Goal: Transaction & Acquisition: Purchase product/service

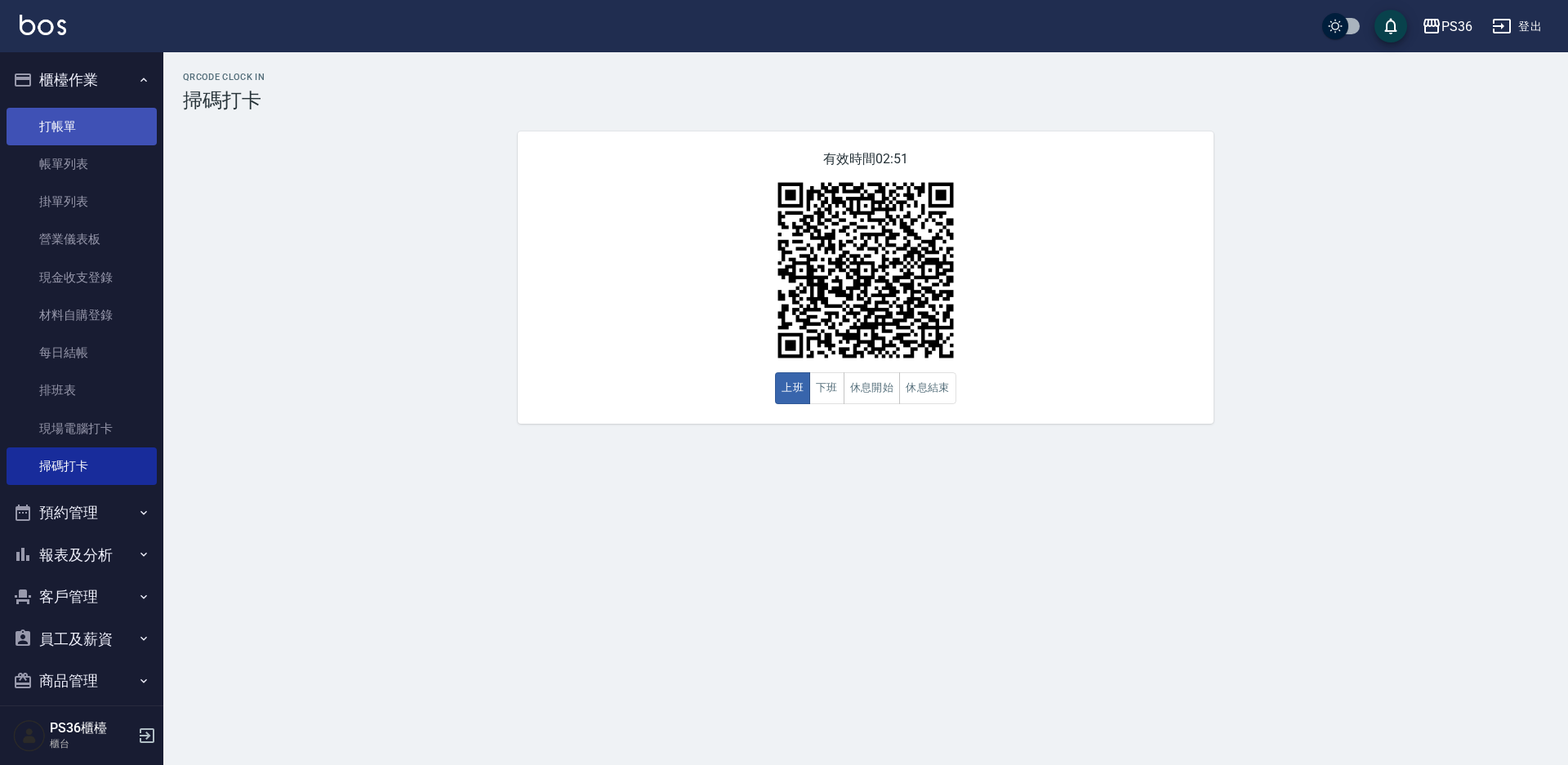
click at [108, 134] on link "打帳單" at bounding box center [82, 127] width 150 height 38
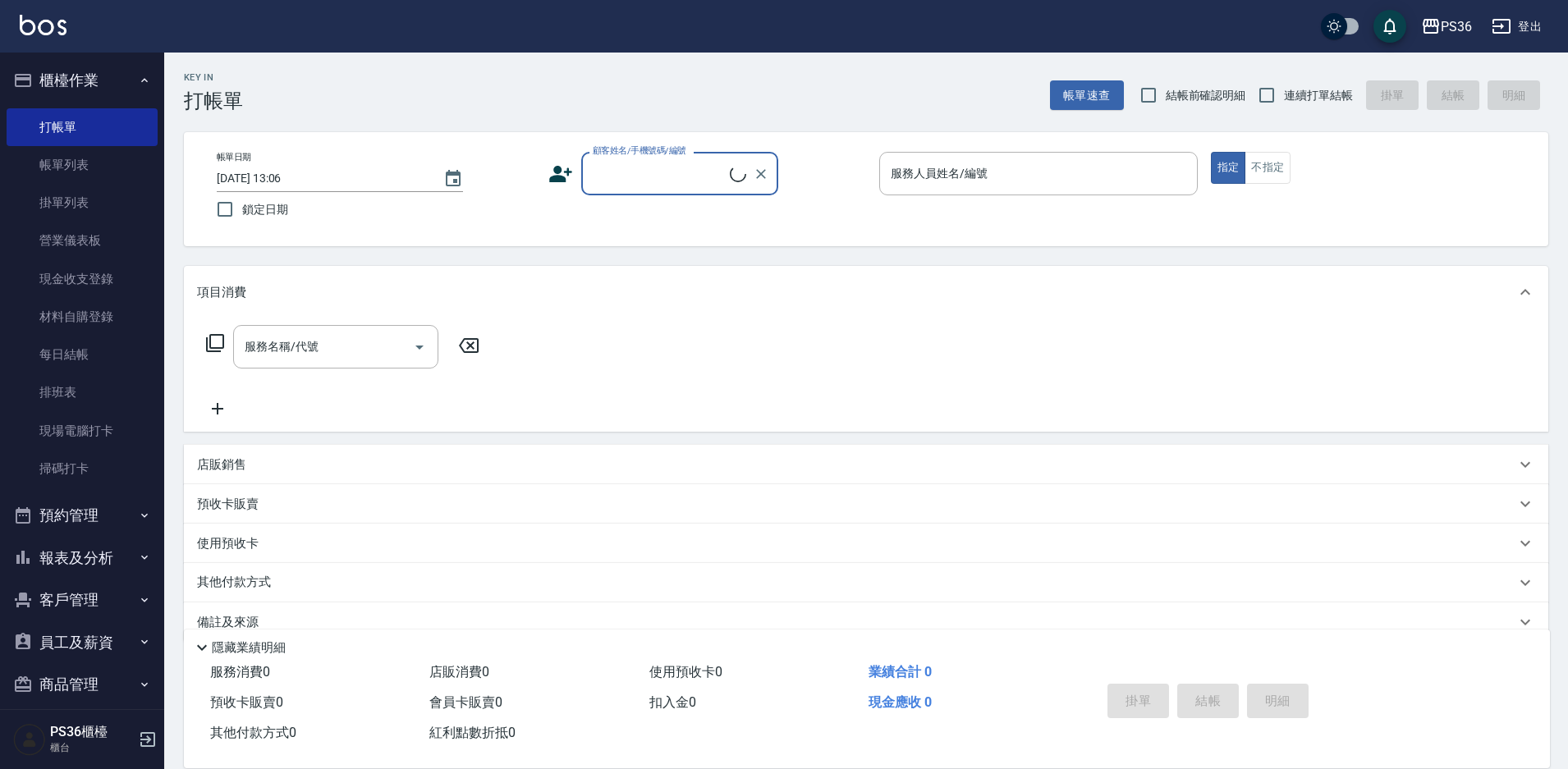
click at [661, 180] on input "顧客姓名/手機號碼/編號" at bounding box center [659, 173] width 141 height 29
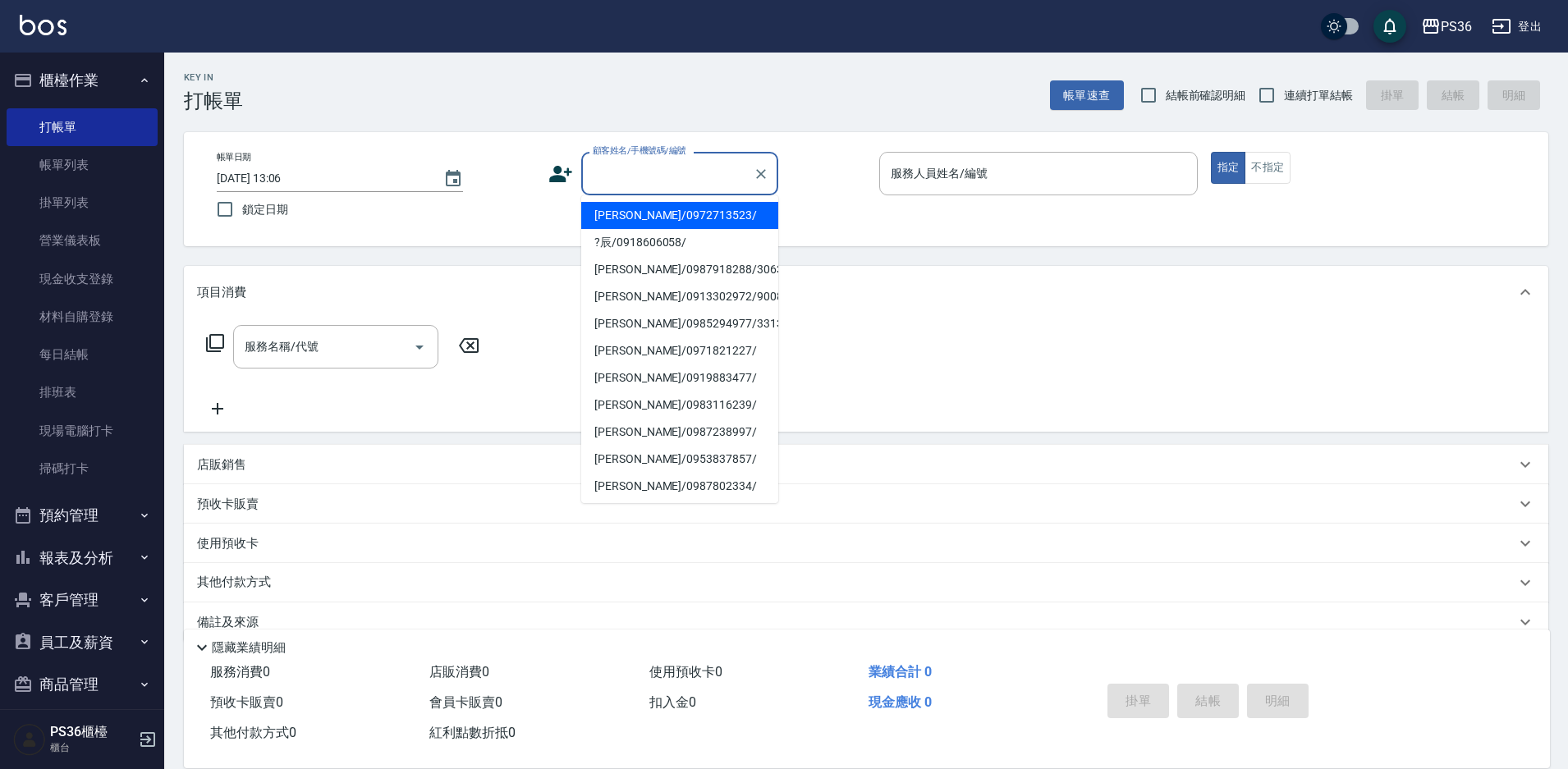
type input "ˋ"
click at [643, 215] on li "[PERSON_NAME]/0919883477/" at bounding box center [680, 215] width 197 height 27
type input "[PERSON_NAME]/0919883477/"
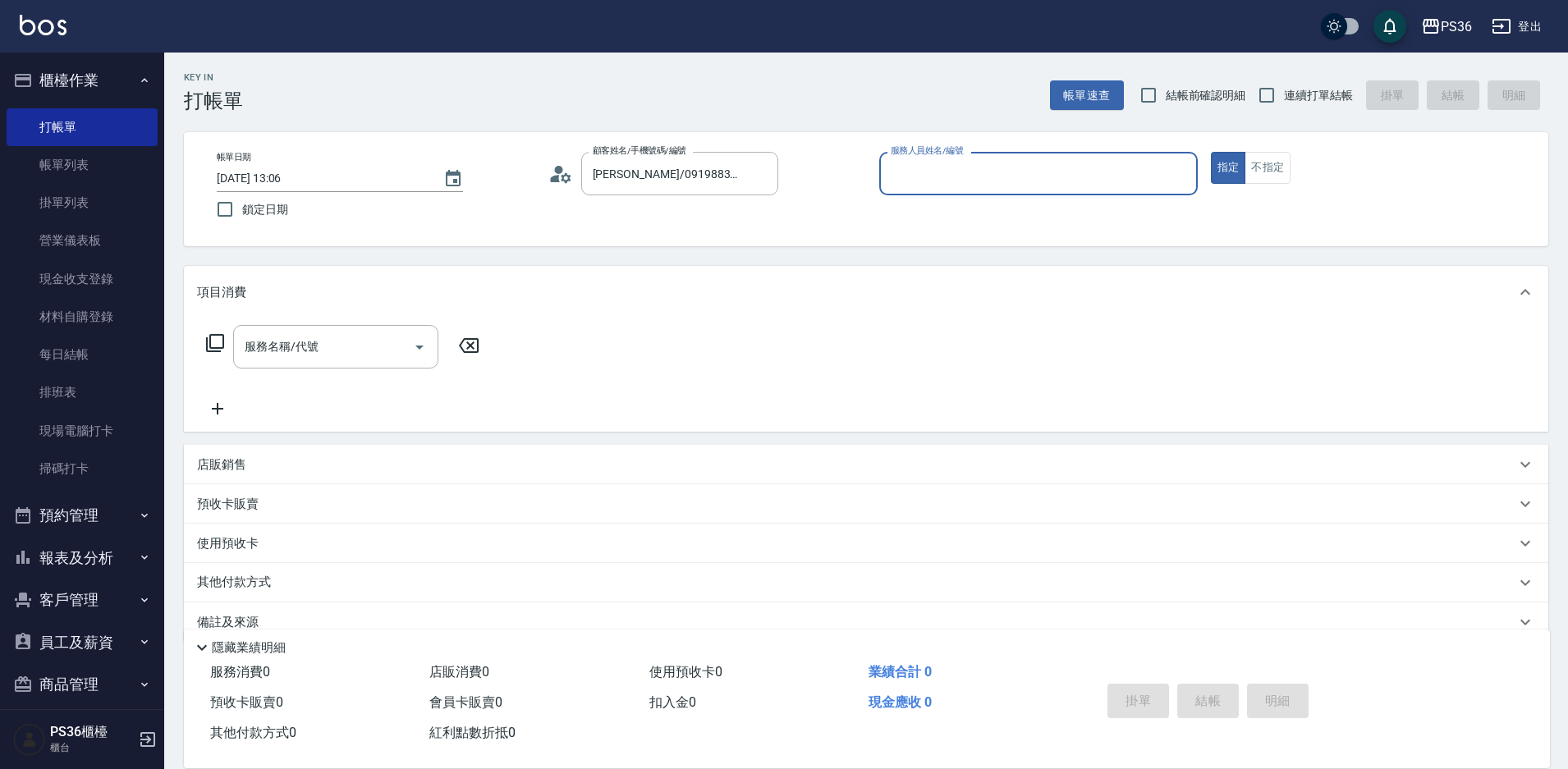
type input "小布-9"
click at [209, 345] on icon at bounding box center [216, 343] width 20 height 20
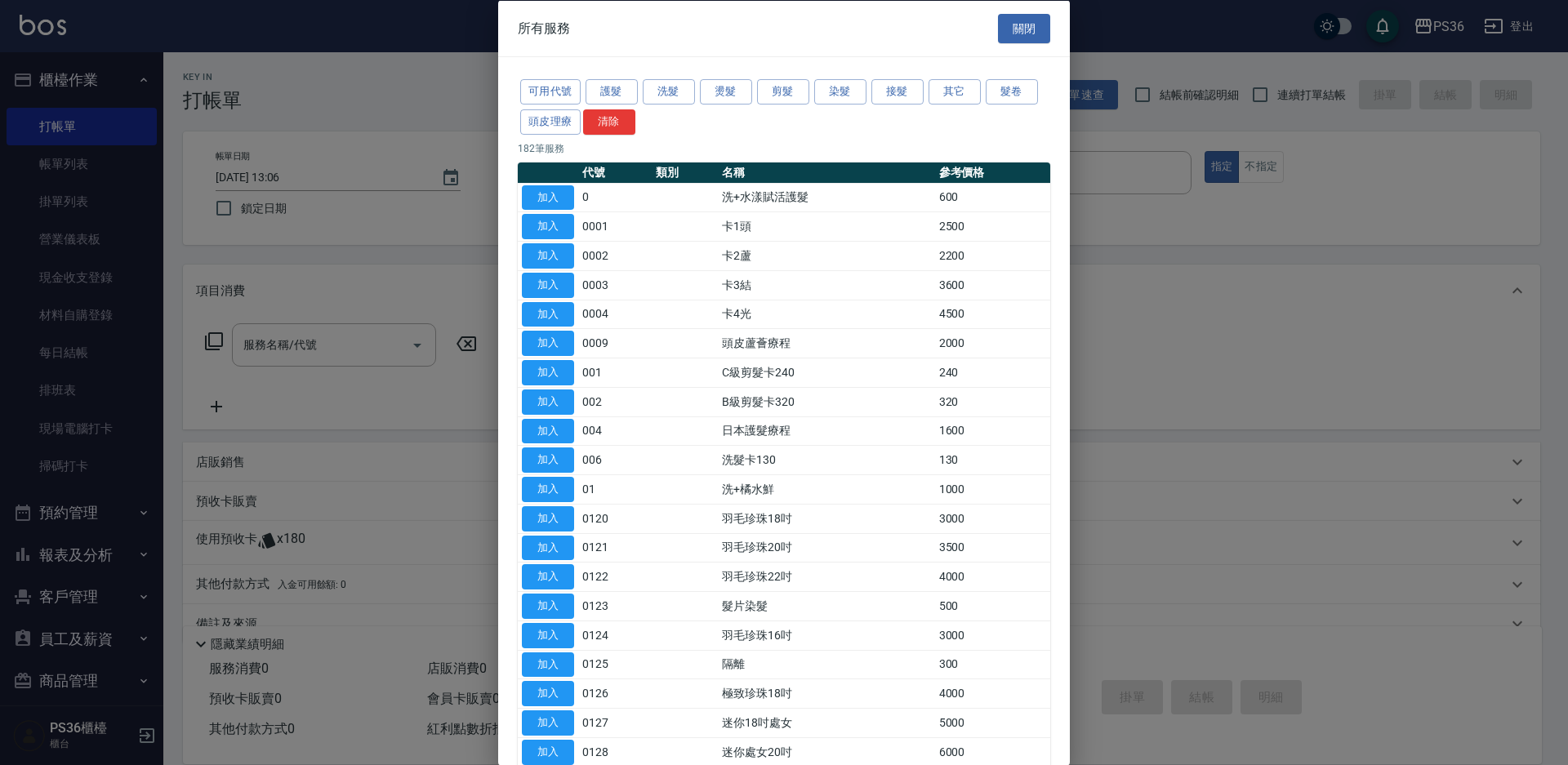
click at [528, 134] on div "可用代號 護髮 洗髮 燙髮 剪髮 染髮 接髮 其它 髮卷 頭皮理療 清除" at bounding box center [784, 106] width 533 height 60
click at [539, 125] on button "頭皮理療" at bounding box center [550, 121] width 60 height 26
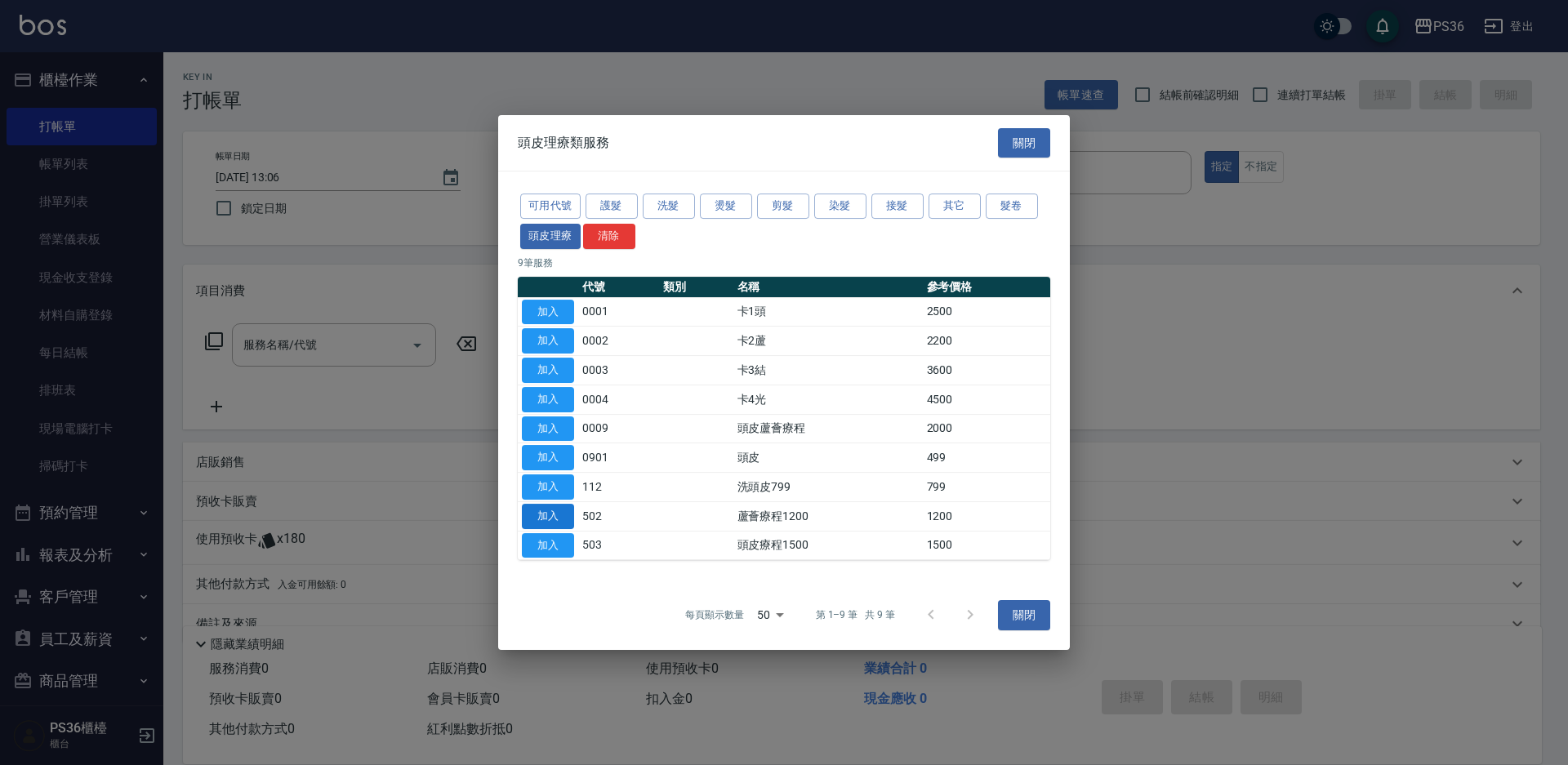
click at [549, 516] on button "加入" at bounding box center [548, 516] width 52 height 26
type input "蘆薈療程1200(502)"
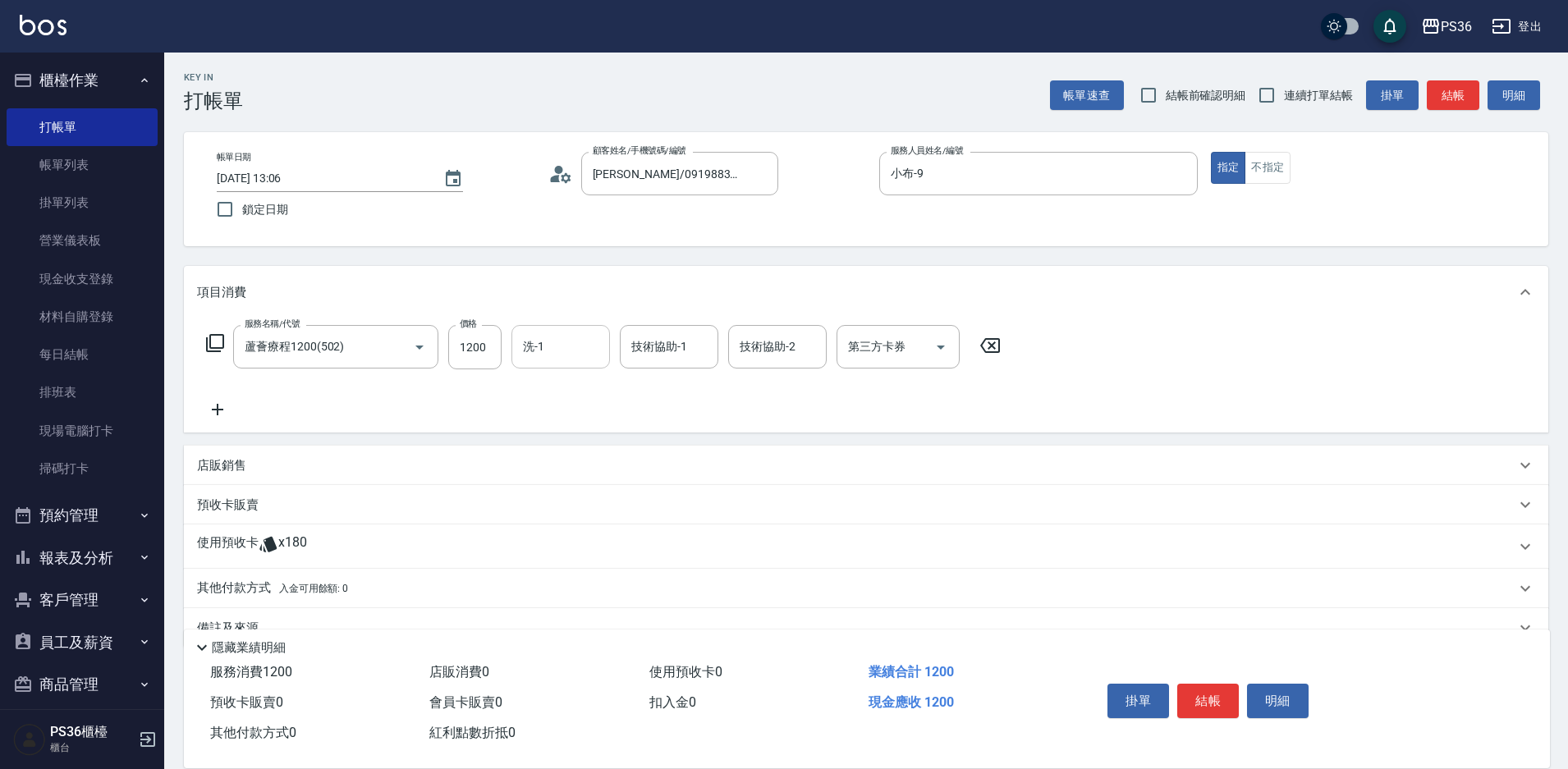
click at [548, 338] on input "洗-1" at bounding box center [561, 346] width 84 height 29
type input "酪梨-21"
click at [1221, 691] on button "結帳" at bounding box center [1208, 701] width 61 height 35
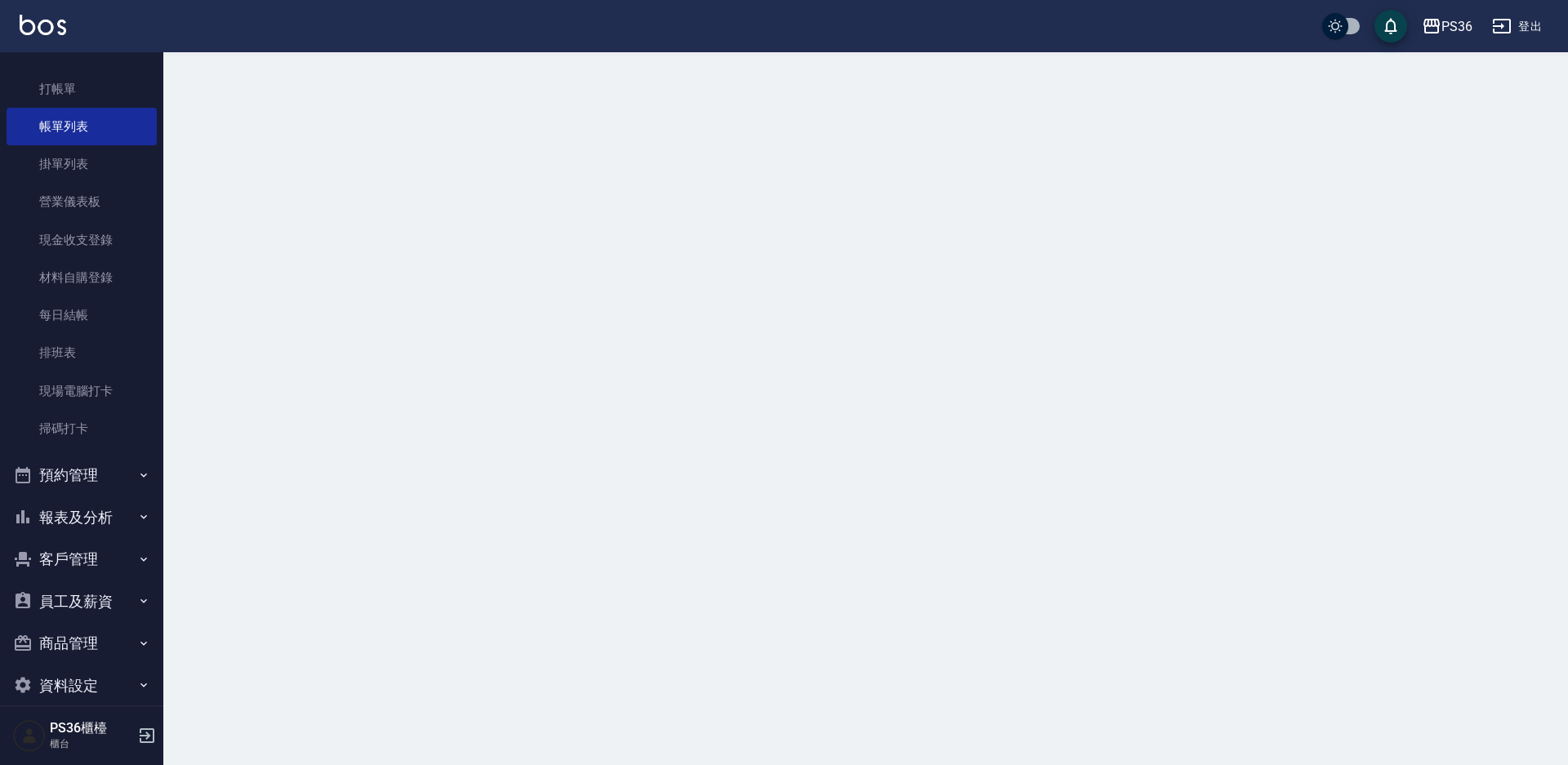
scroll to position [58, 0]
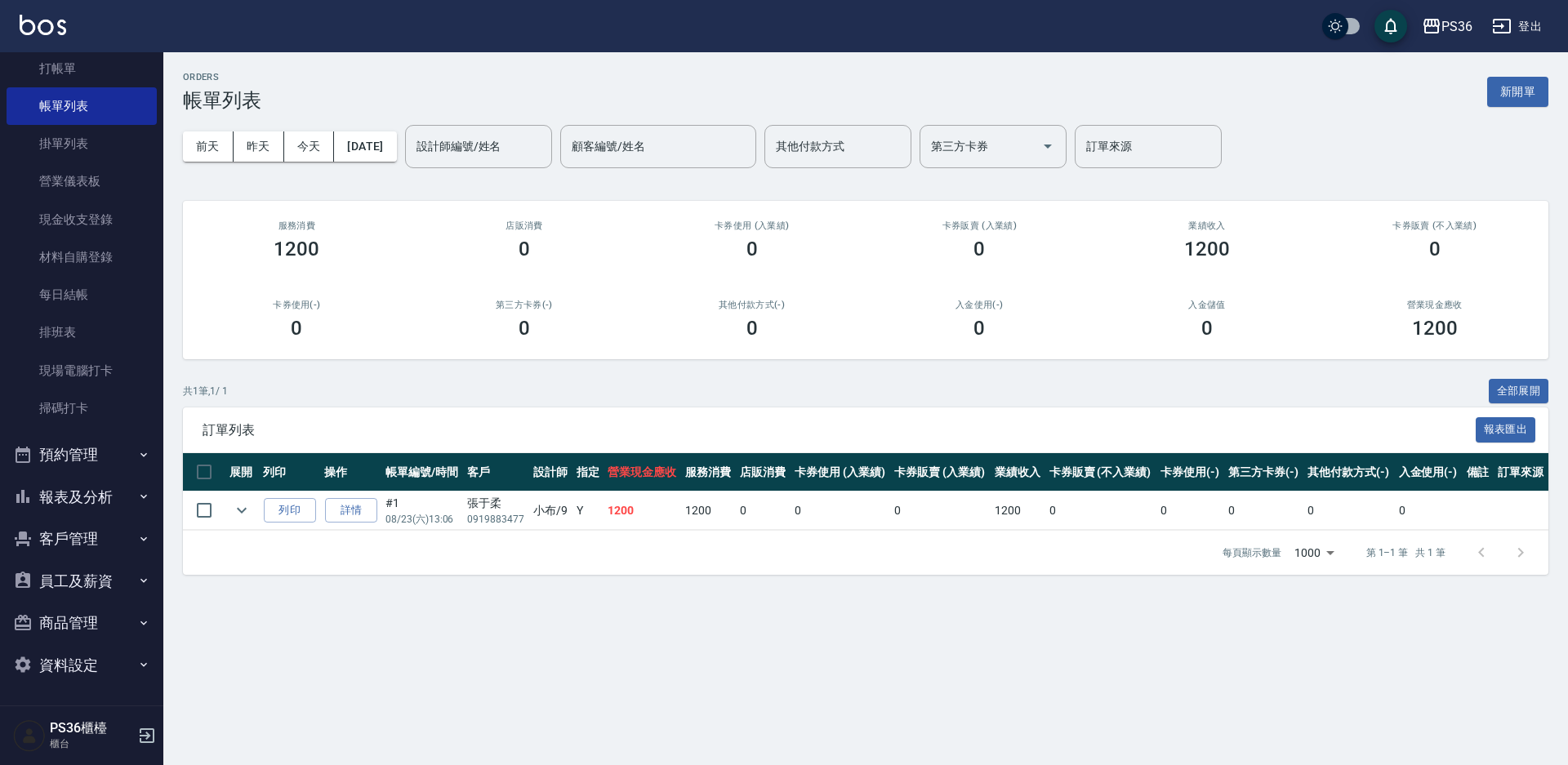
click at [79, 500] on button "報表及分析" at bounding box center [82, 496] width 150 height 42
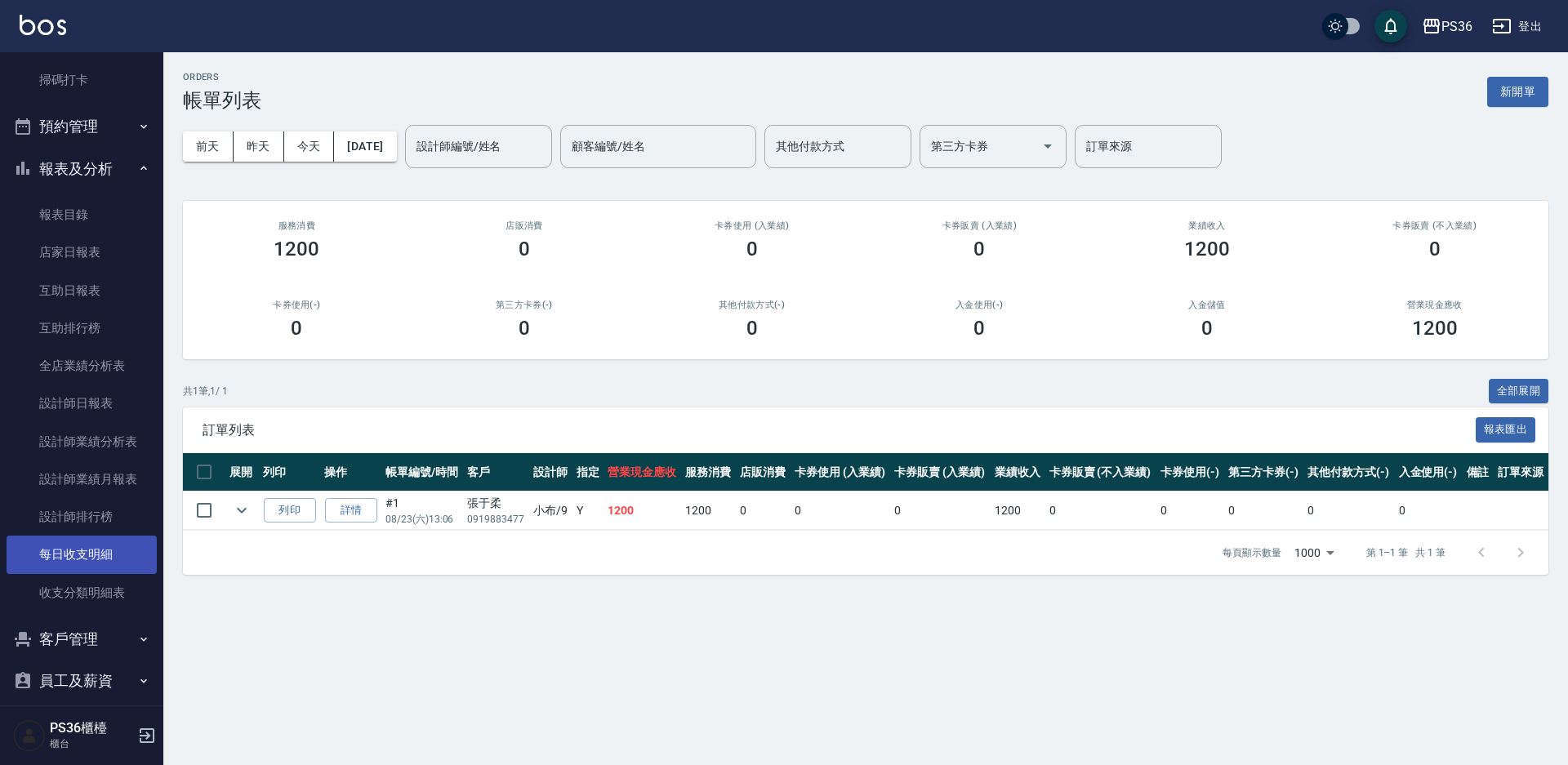
scroll to position [466, 0]
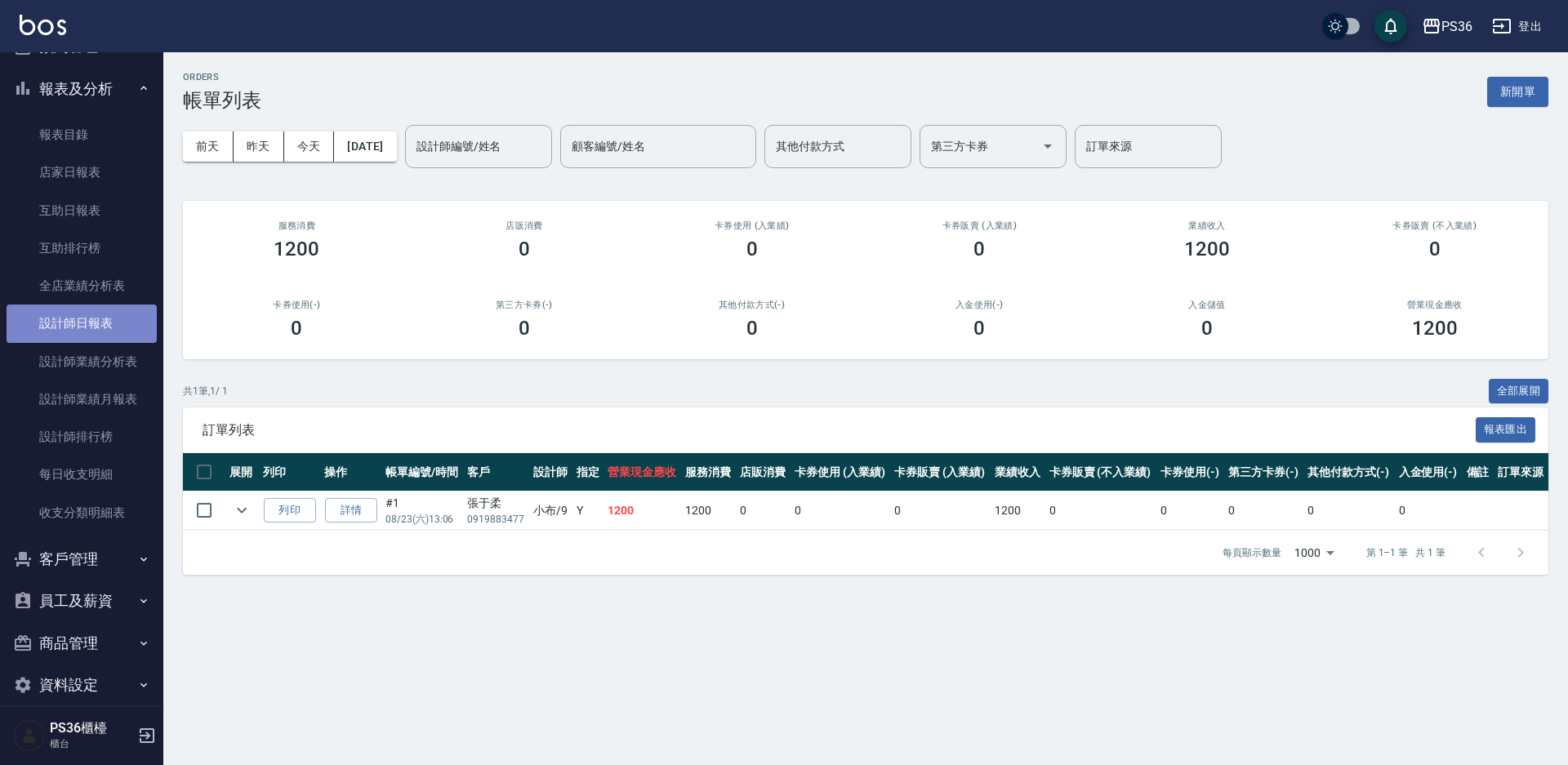
click at [91, 324] on link "設計師日報表" at bounding box center [82, 323] width 150 height 38
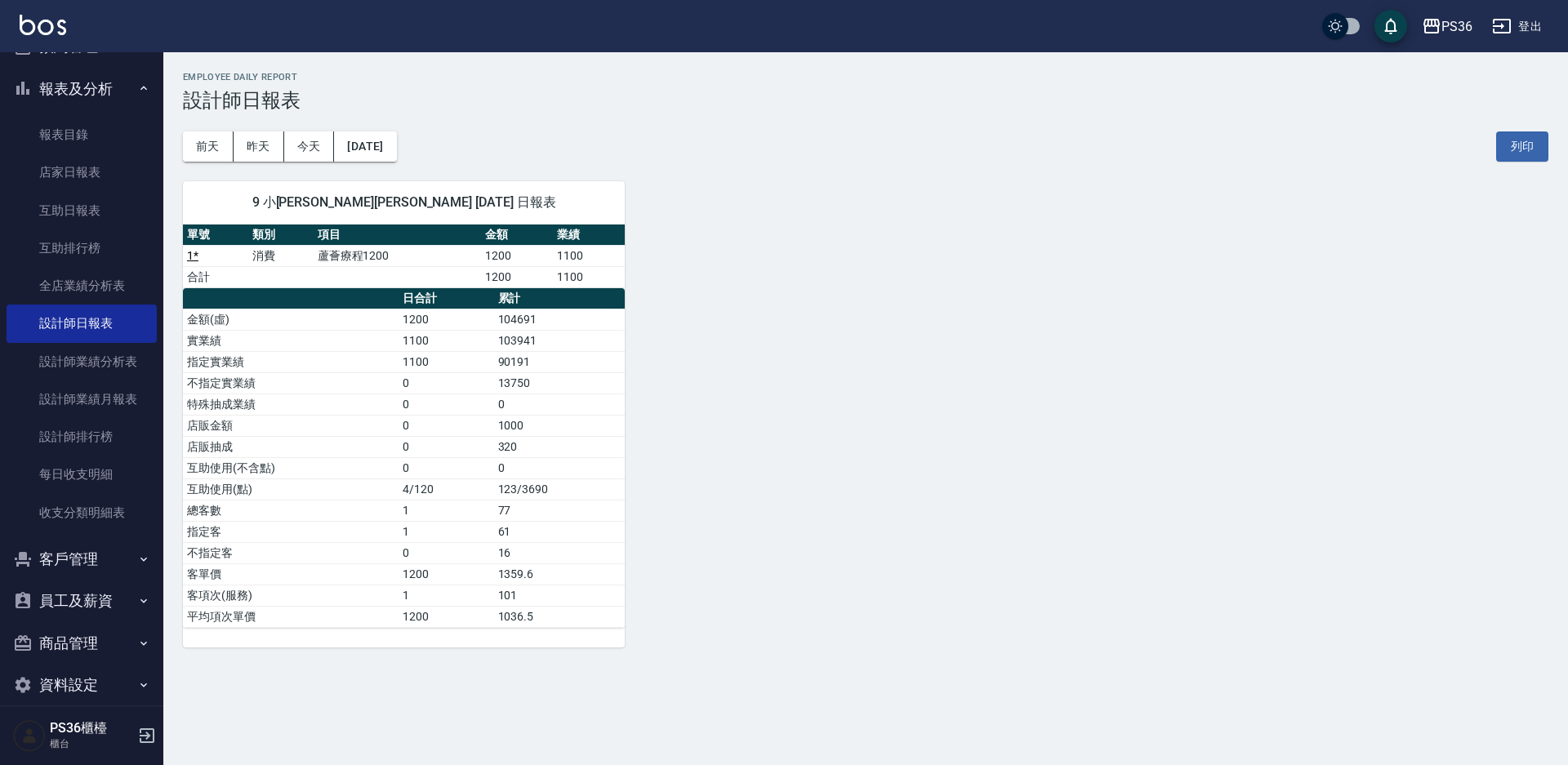
click at [810, 425] on div "9 小[PERSON_NAME]李 [DATE] 日報表 單號 類別 項目 金額 業績 1 * 消費 蘆薈療程1200 1200 1100 合計 1200 1…" at bounding box center [855, 404] width 1385 height 486
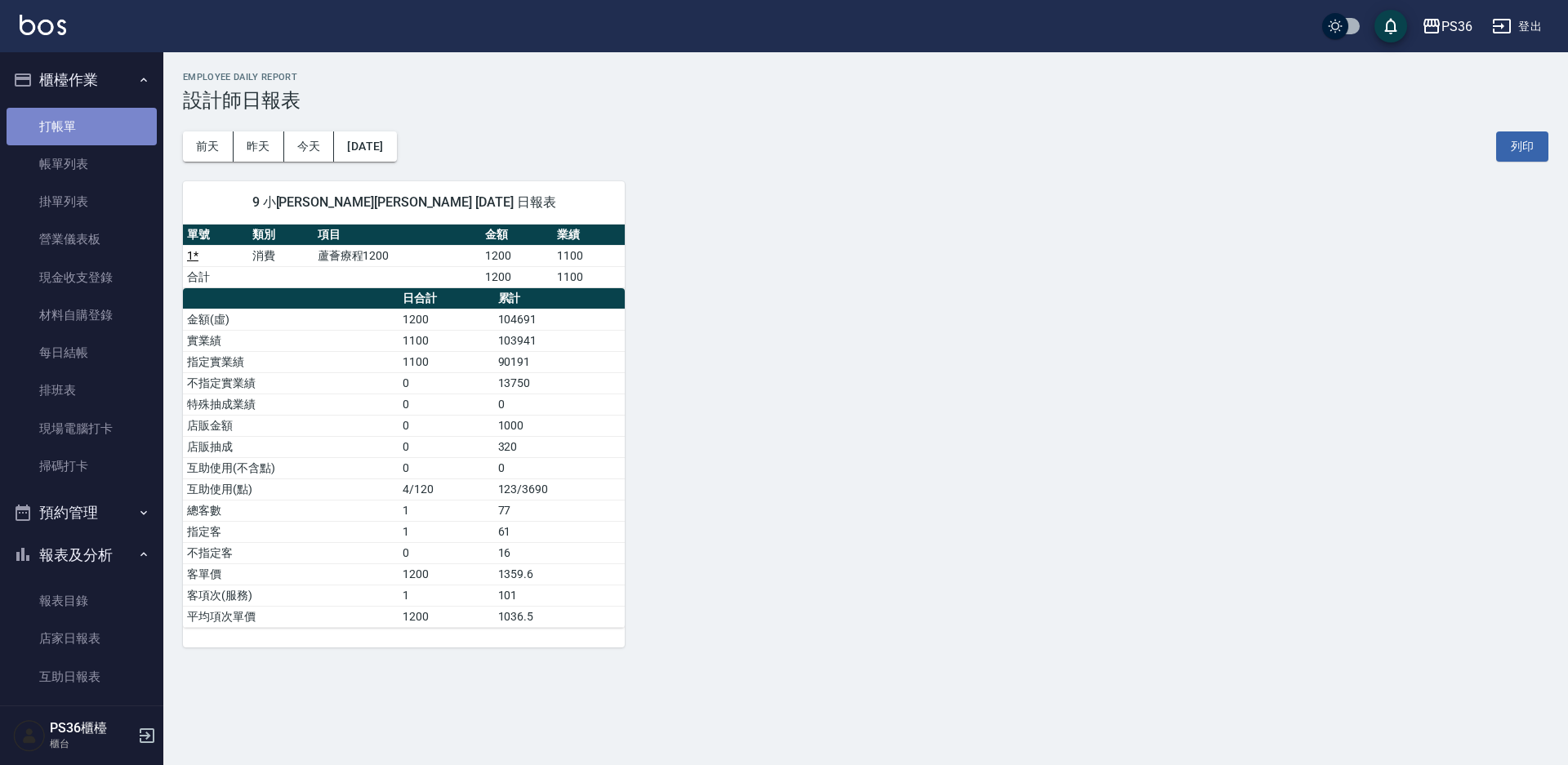
click at [91, 142] on link "打帳單" at bounding box center [82, 127] width 150 height 38
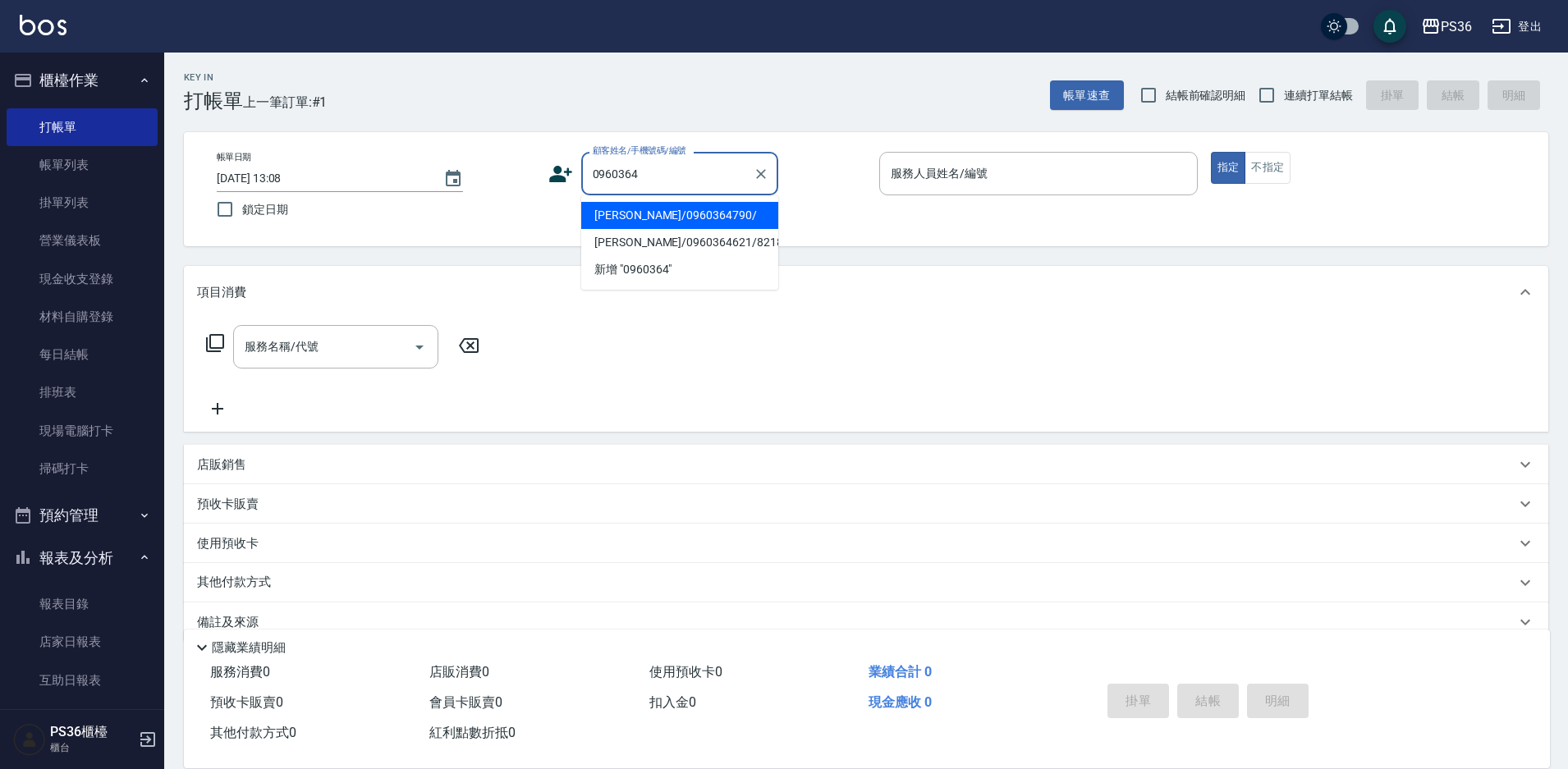
click at [638, 220] on li "[PERSON_NAME]/0960364790/" at bounding box center [680, 215] width 197 height 27
type input "[PERSON_NAME]/0960364790/"
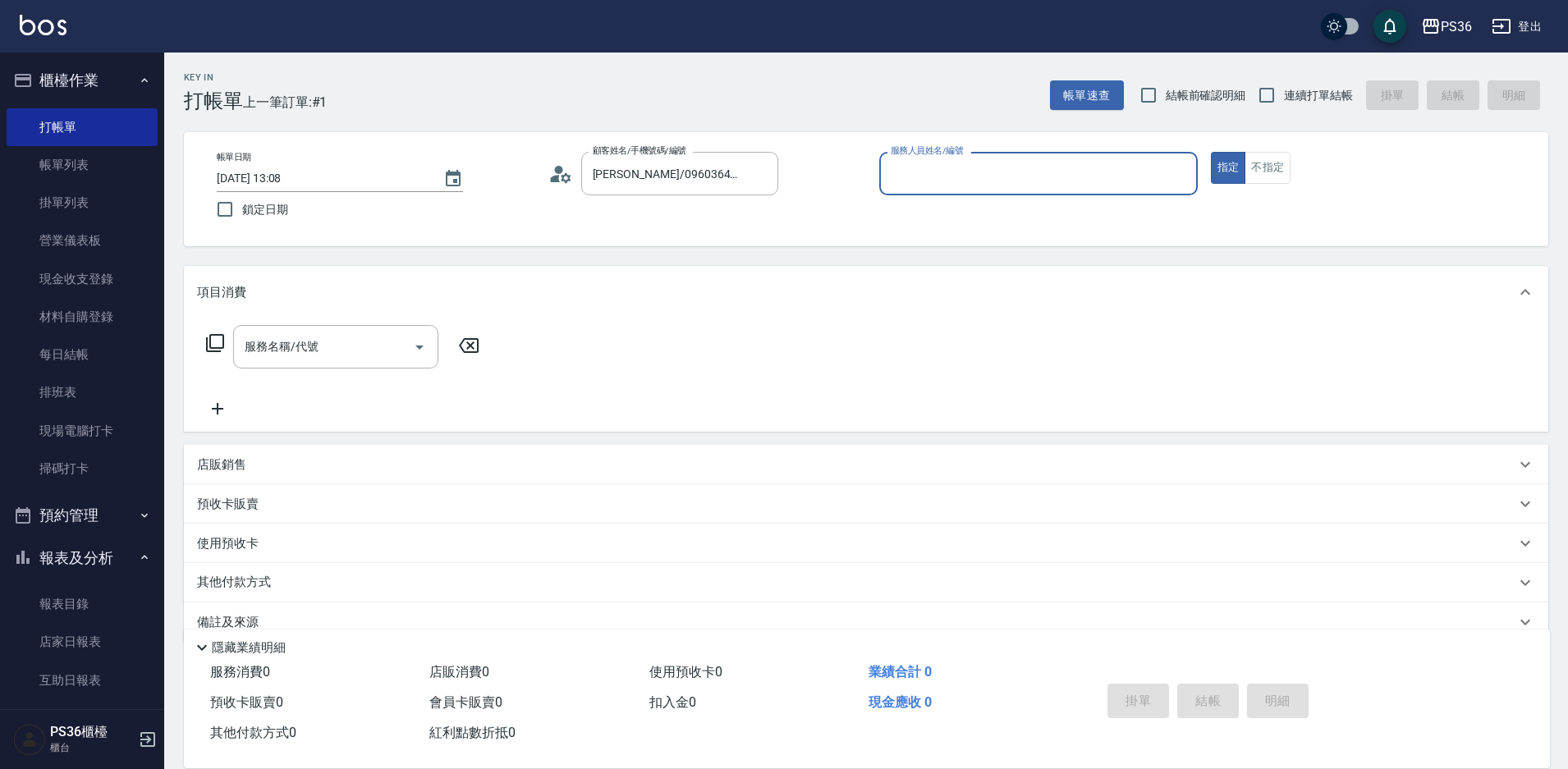
type input "EJ-7"
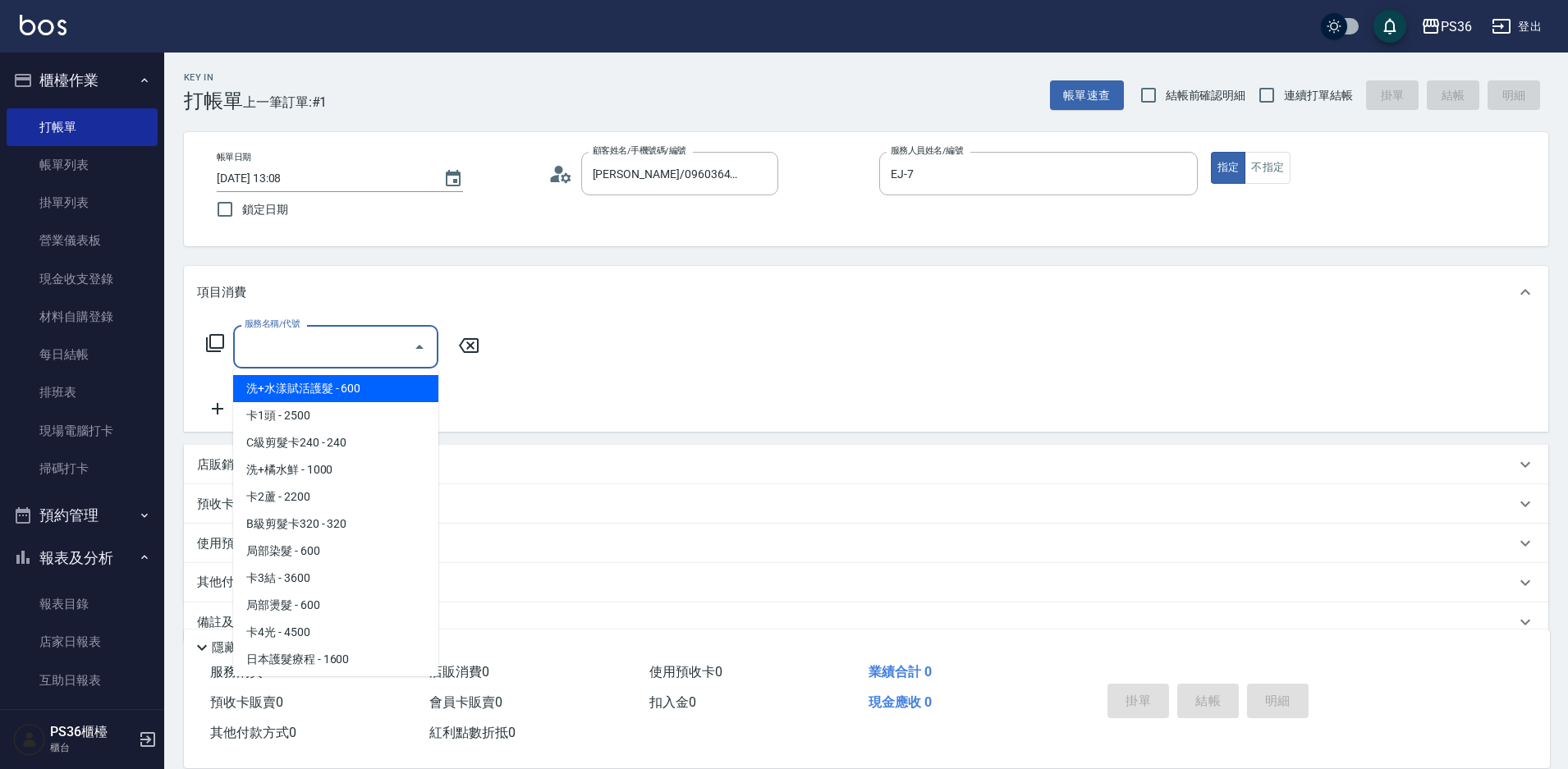
click at [288, 359] on input "服務名稱/代號" at bounding box center [323, 346] width 166 height 29
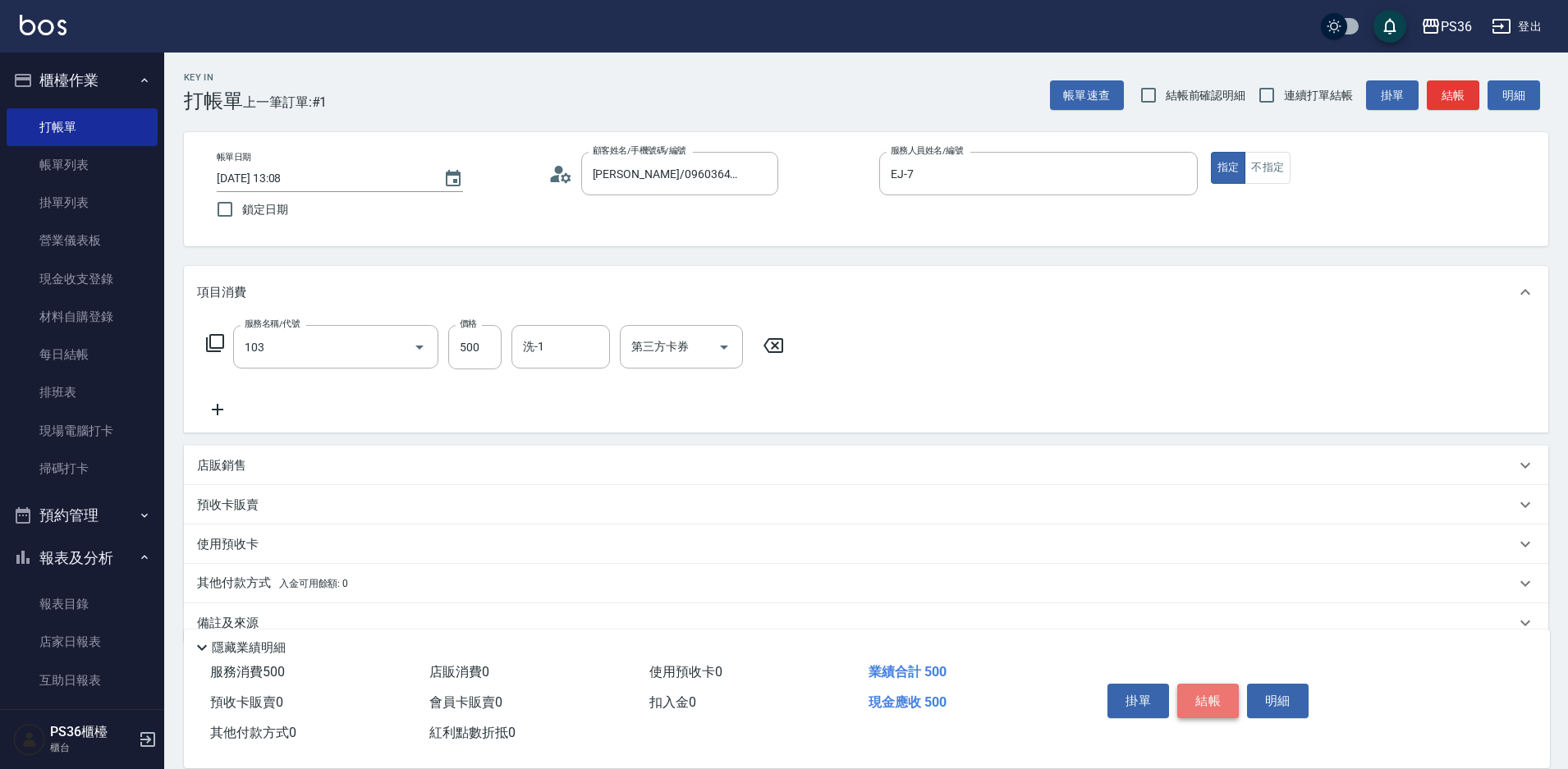
type input "B級洗剪(103)"
click at [1198, 697] on button "結帳" at bounding box center [1208, 701] width 61 height 35
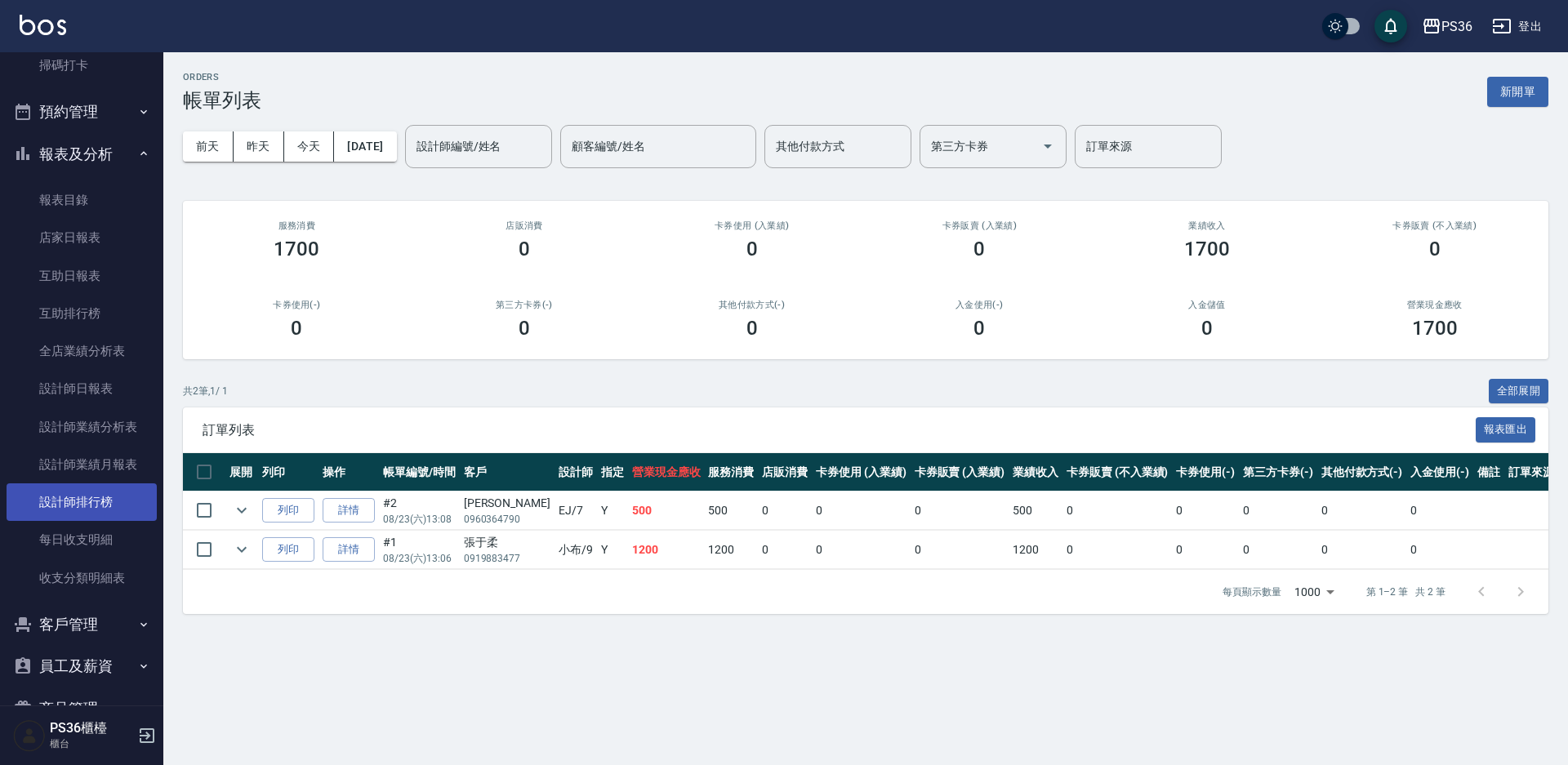
scroll to position [486, 0]
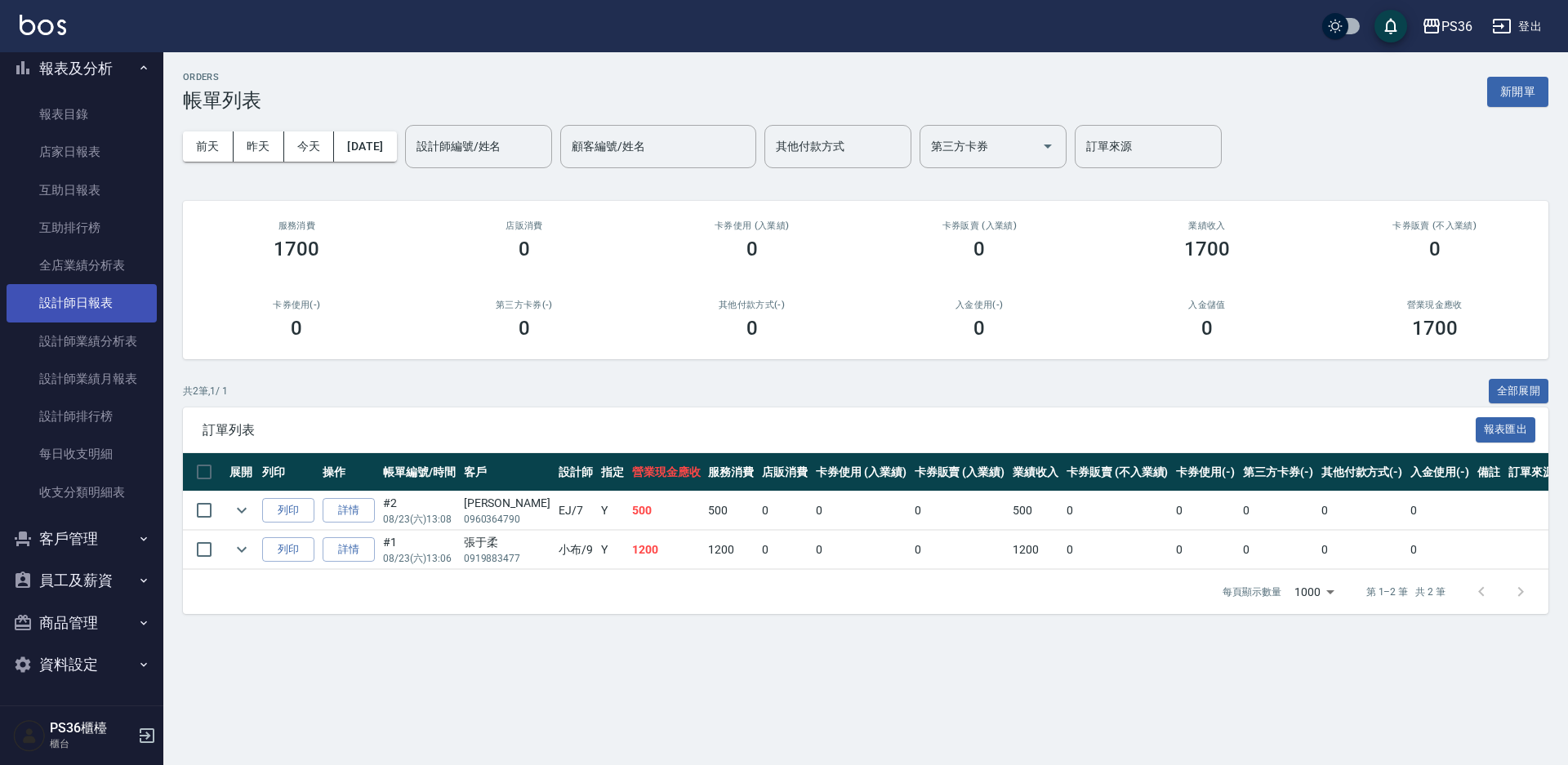
click at [79, 311] on link "設計師日報表" at bounding box center [82, 303] width 150 height 38
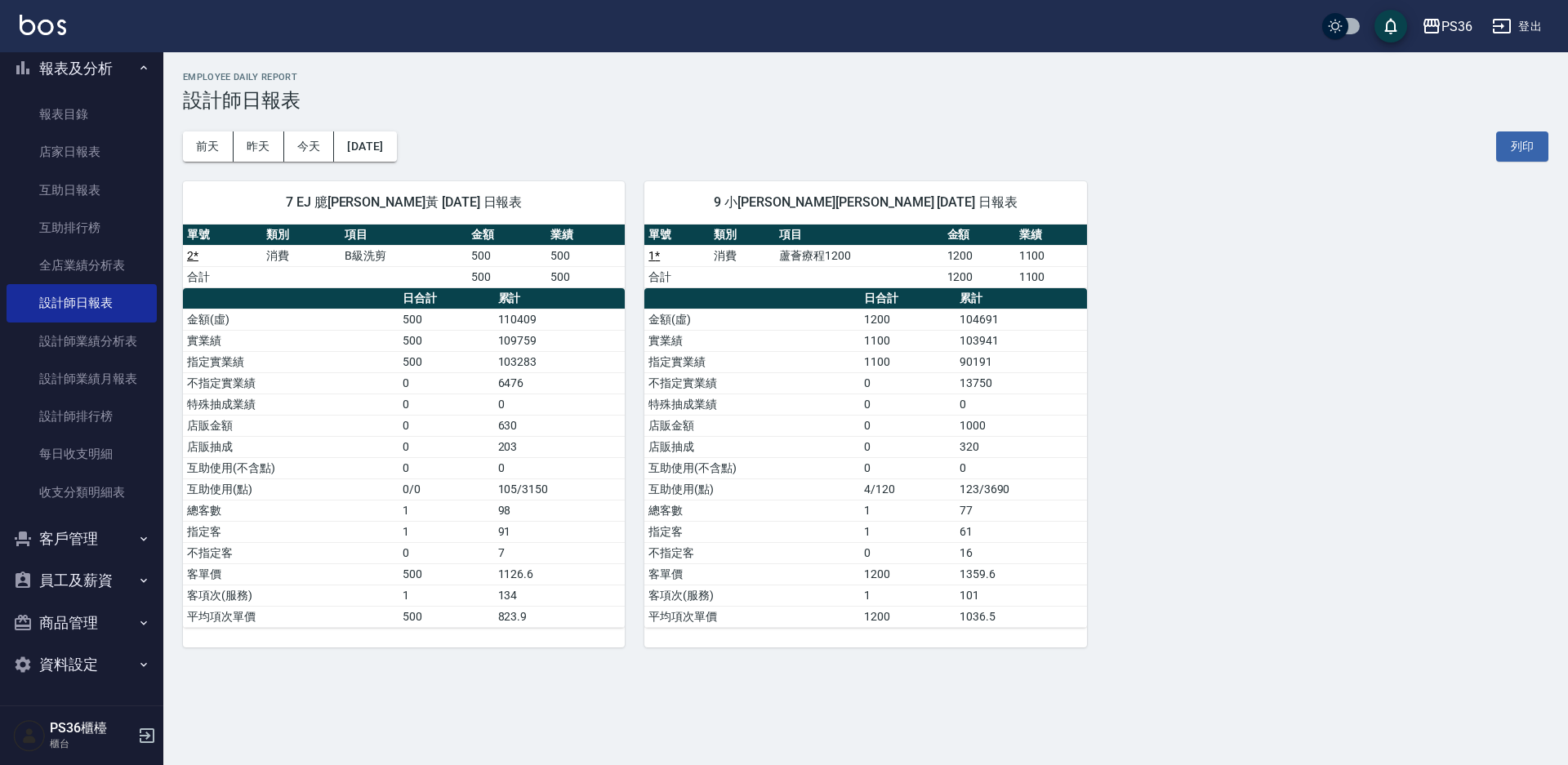
click at [1310, 436] on div "7 EJ 臆[PERSON_NAME]黃 [DATE] 日報表 單號 類別 項目 金額 業績 2 * 消費 B級洗剪 500 500 合計 500 500 日…" at bounding box center [855, 404] width 1385 height 486
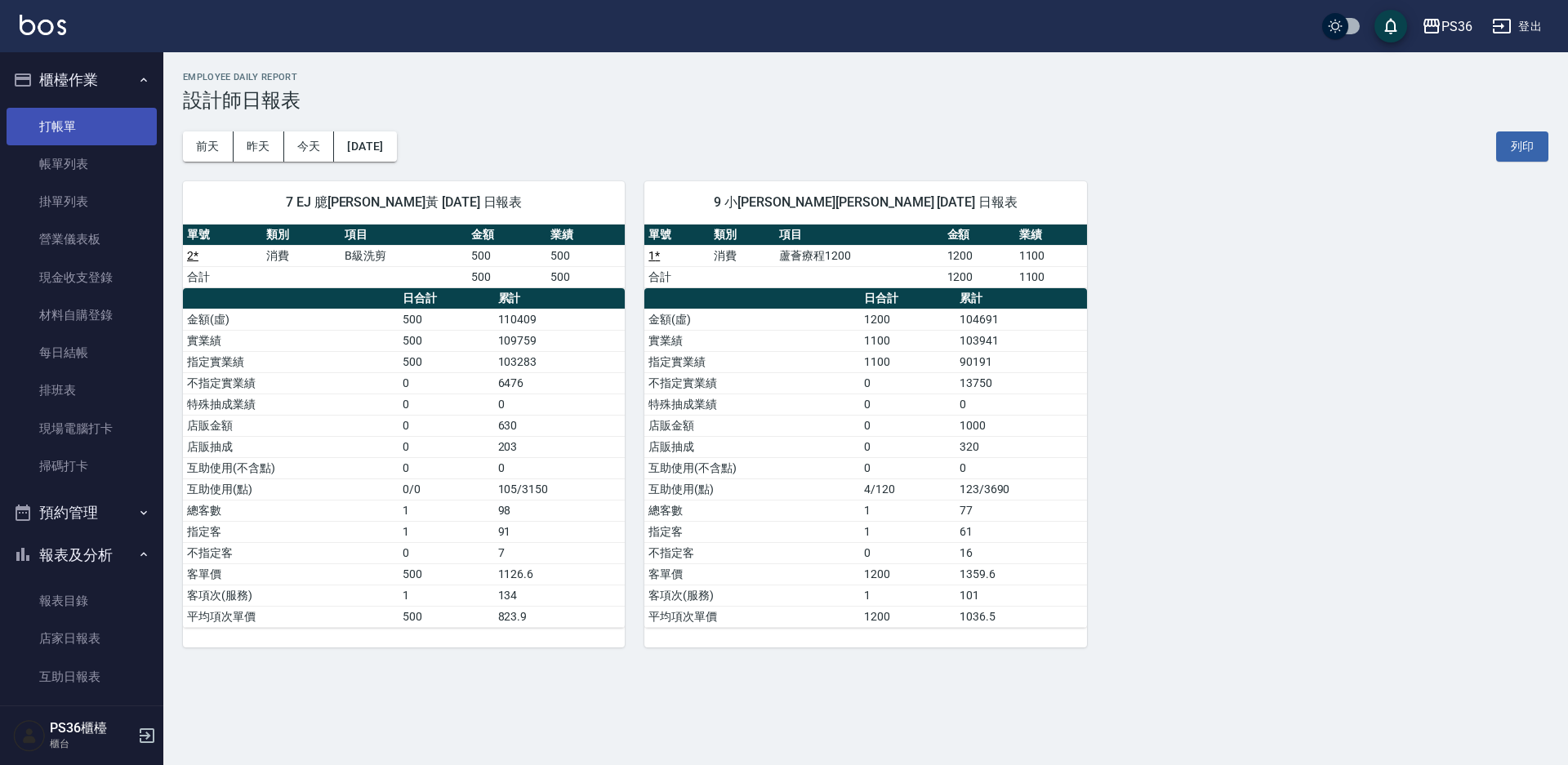
click at [68, 119] on link "打帳單" at bounding box center [82, 127] width 150 height 38
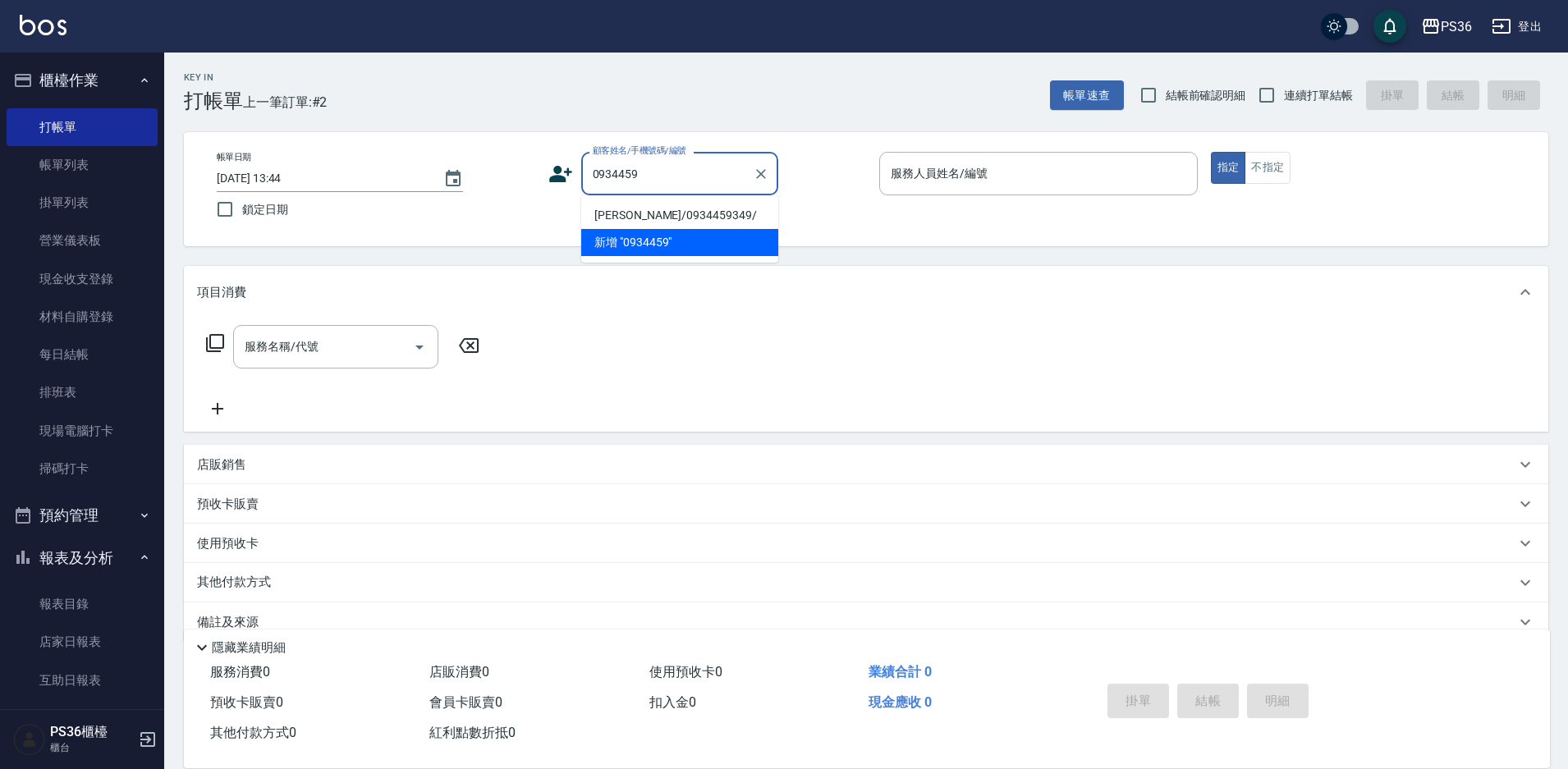
click at [634, 214] on li "[PERSON_NAME]/0934459349/" at bounding box center [680, 215] width 197 height 27
type input "[PERSON_NAME]/0934459349/"
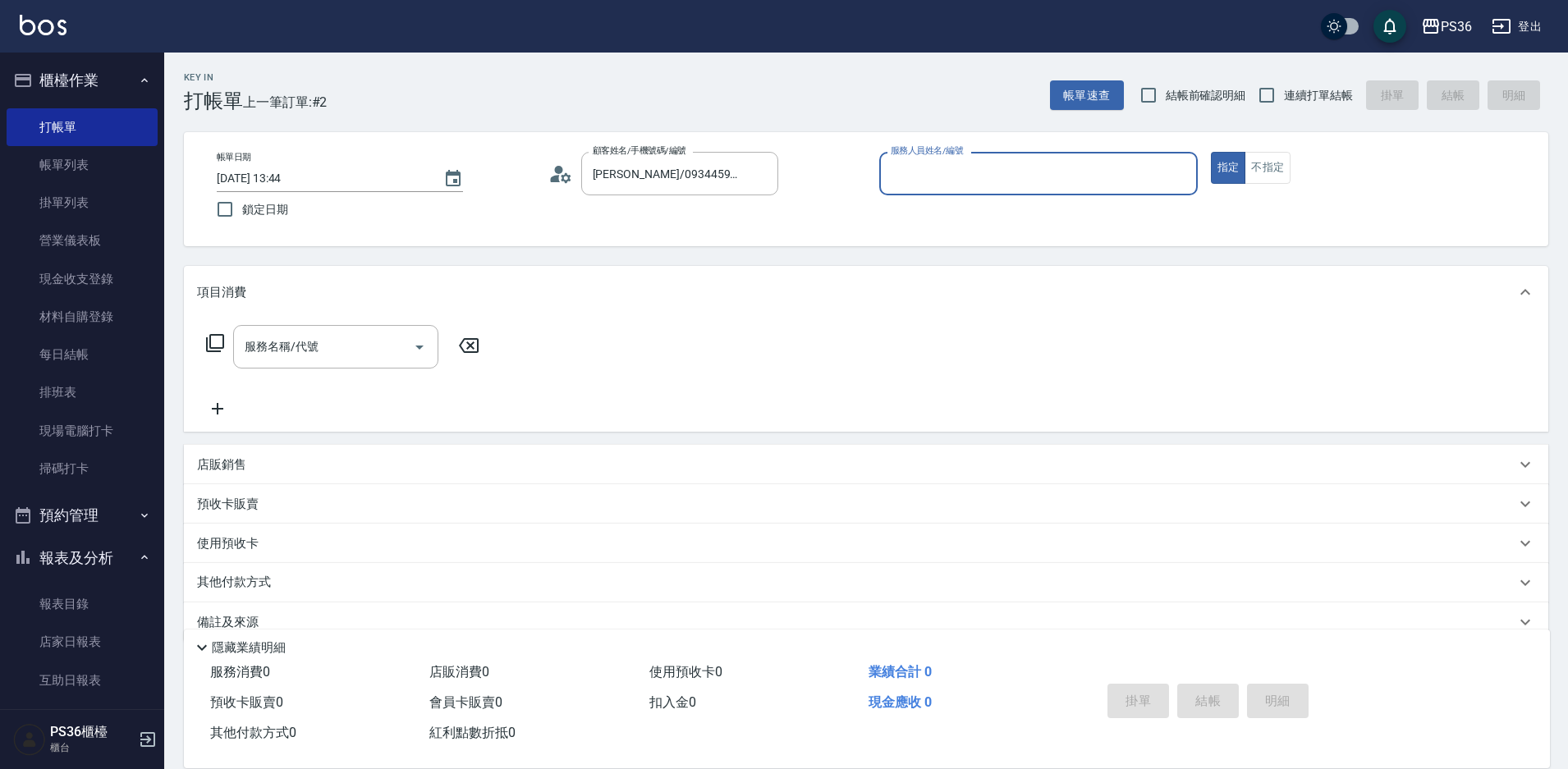
type input "EJ-7"
click at [323, 342] on input "服務名稱/代號" at bounding box center [323, 346] width 166 height 29
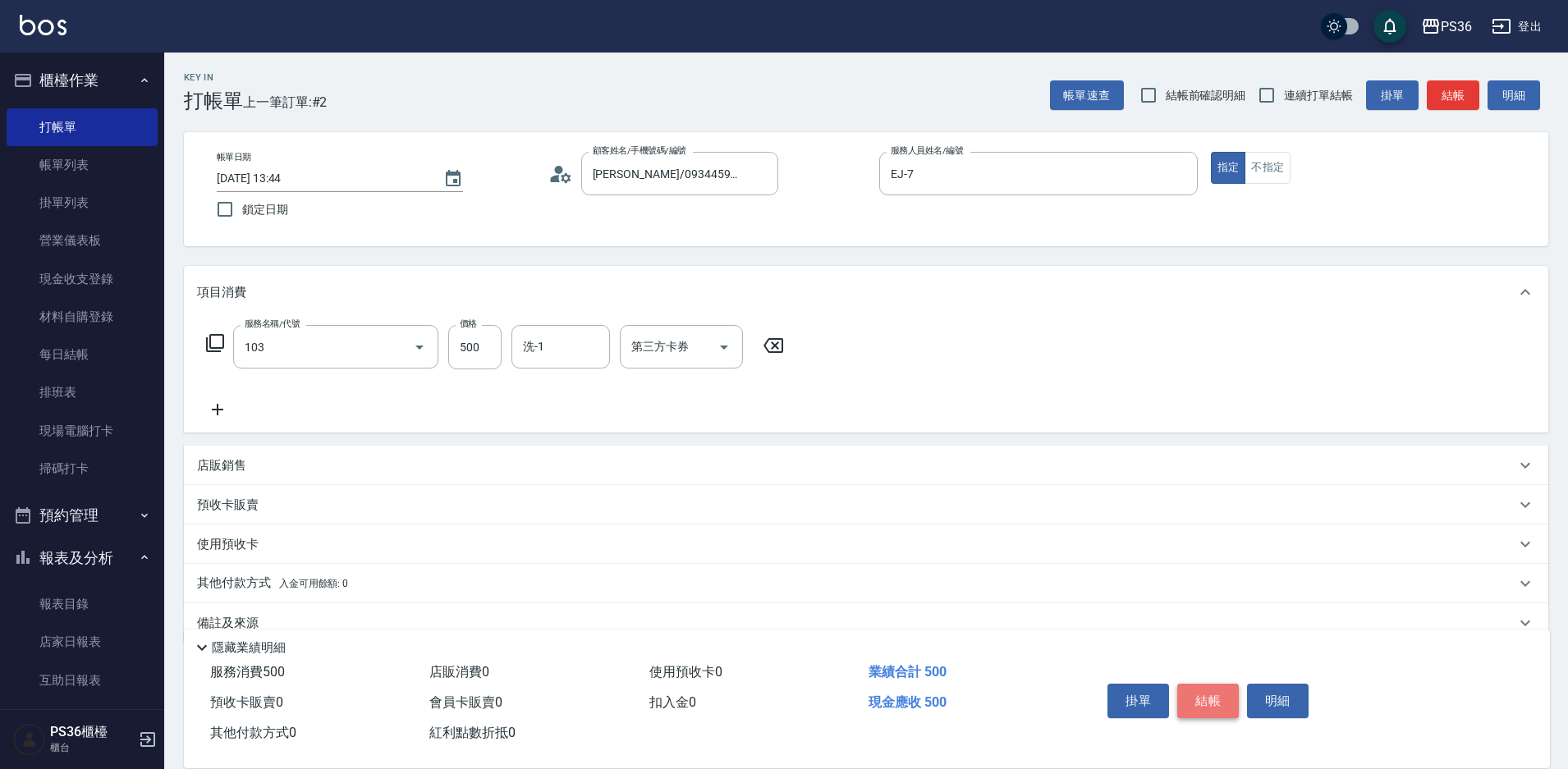
type input "B級洗剪(103)"
click at [1194, 694] on button "結帳" at bounding box center [1208, 701] width 61 height 35
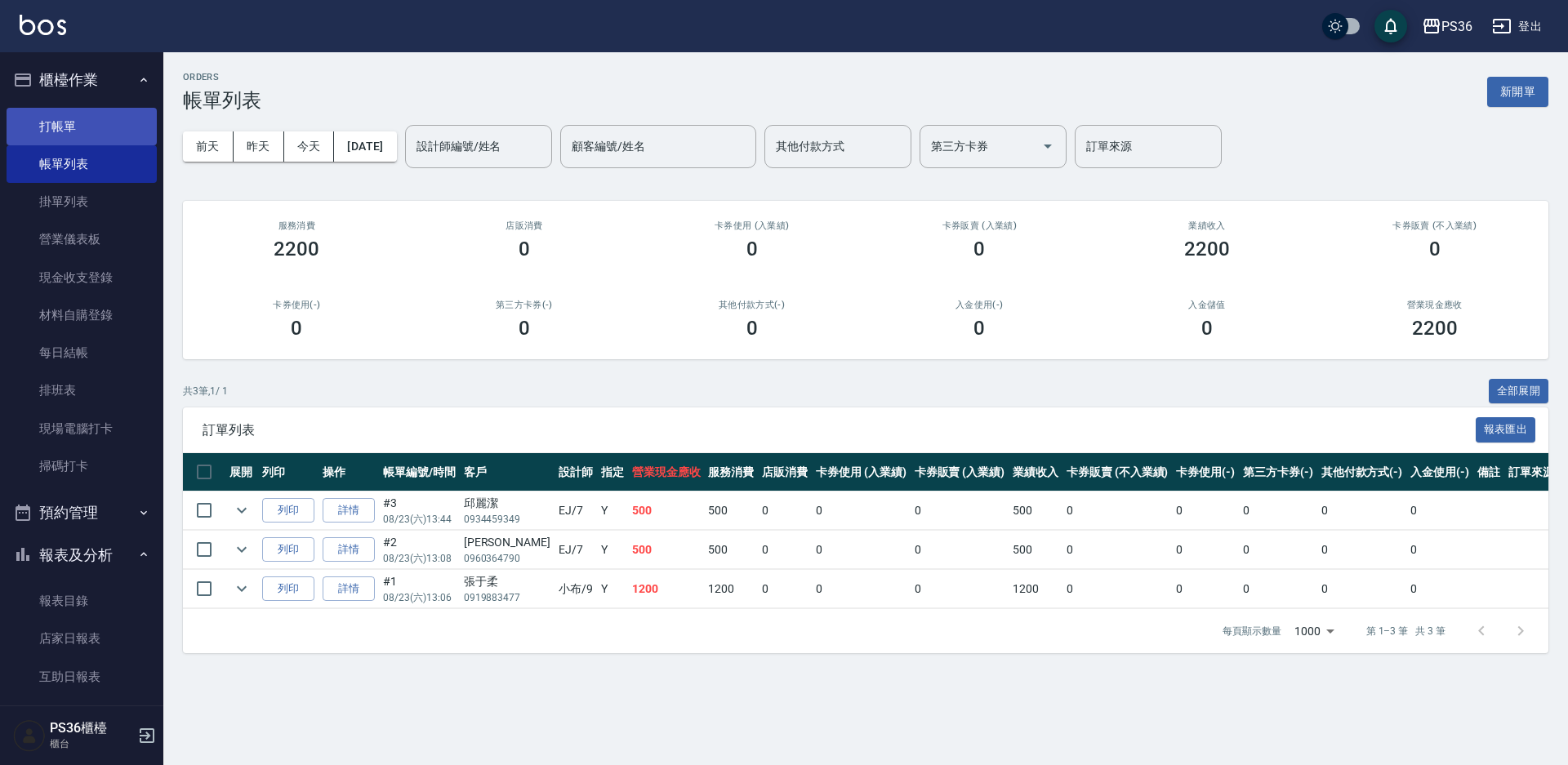
click at [107, 129] on link "打帳單" at bounding box center [82, 127] width 150 height 38
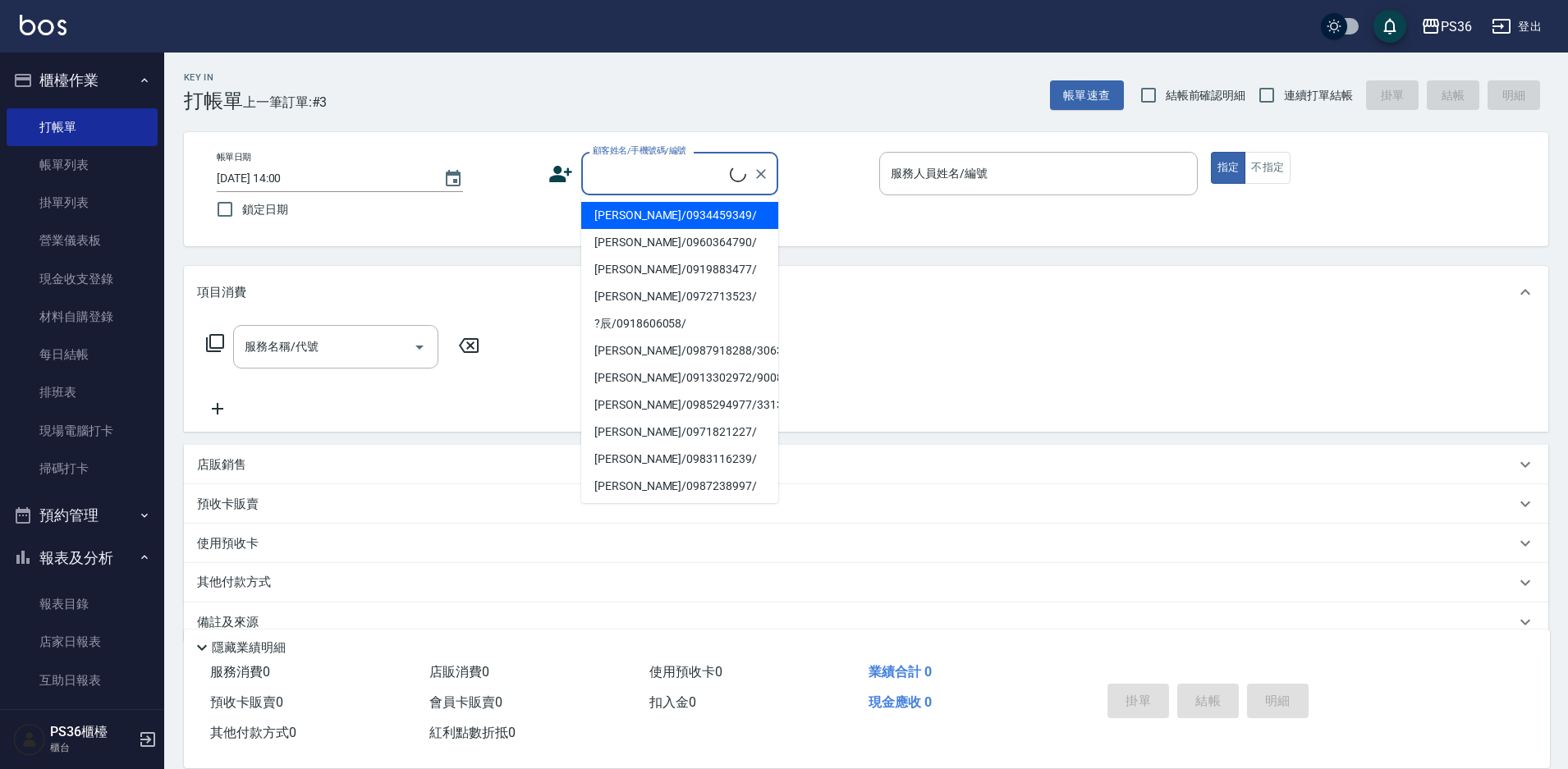
click at [646, 188] on input "顧客姓名/手機號碼/編號" at bounding box center [659, 173] width 141 height 29
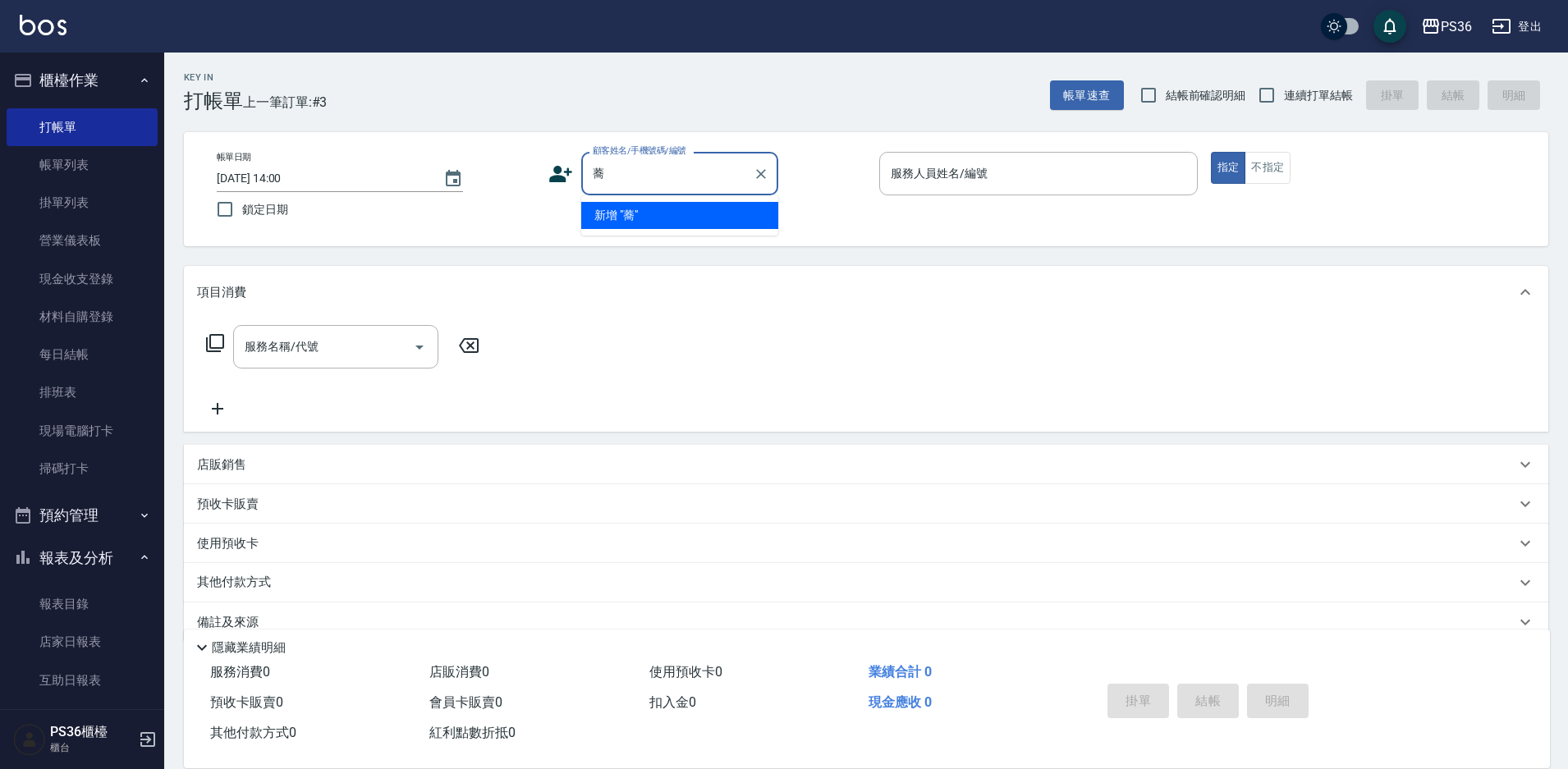
click at [646, 188] on input "蕎" at bounding box center [667, 173] width 158 height 29
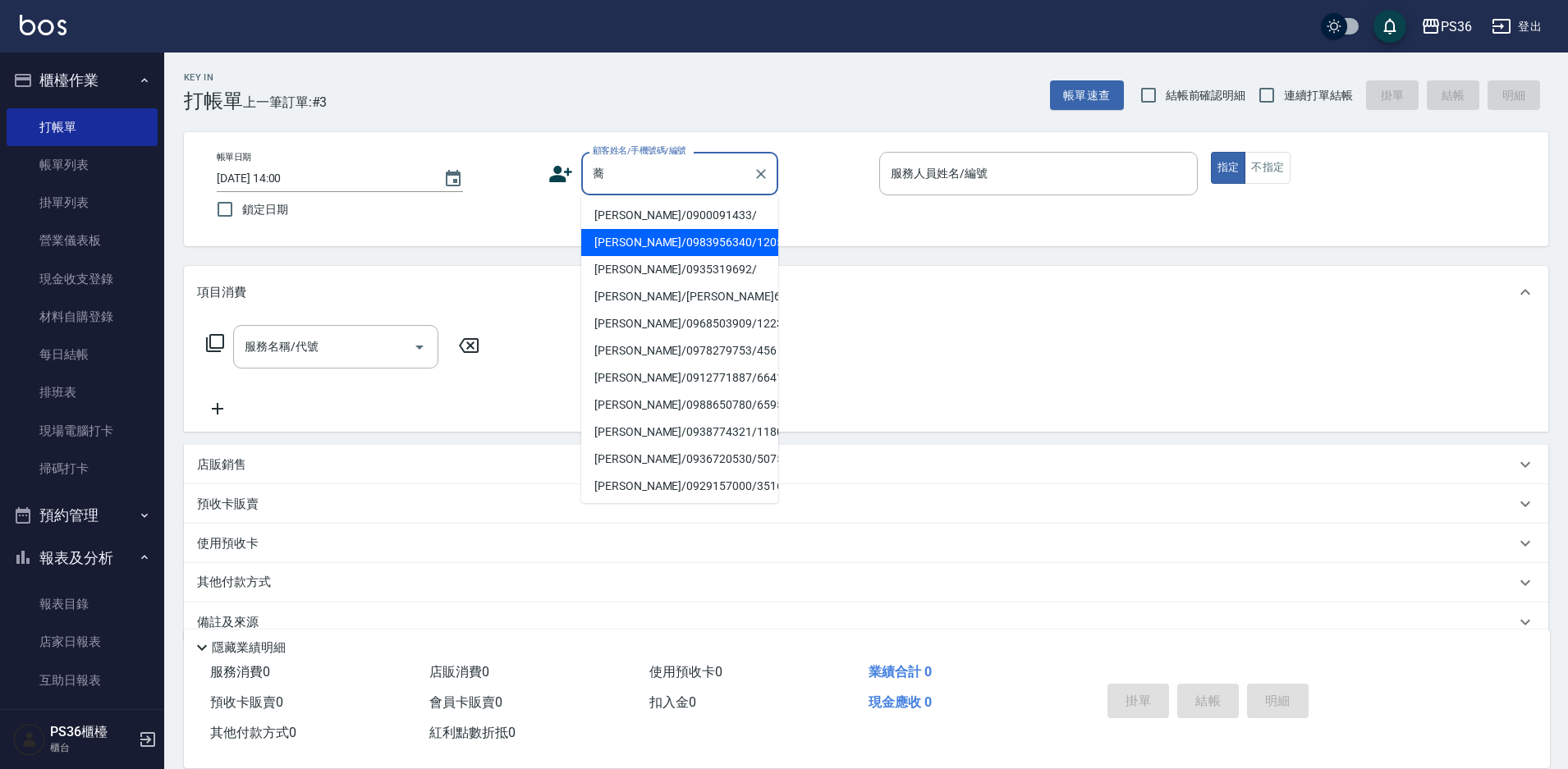
click at [640, 243] on li "[PERSON_NAME]/0983956340/12059" at bounding box center [680, 242] width 197 height 27
type input "[PERSON_NAME]/0983956340/12059"
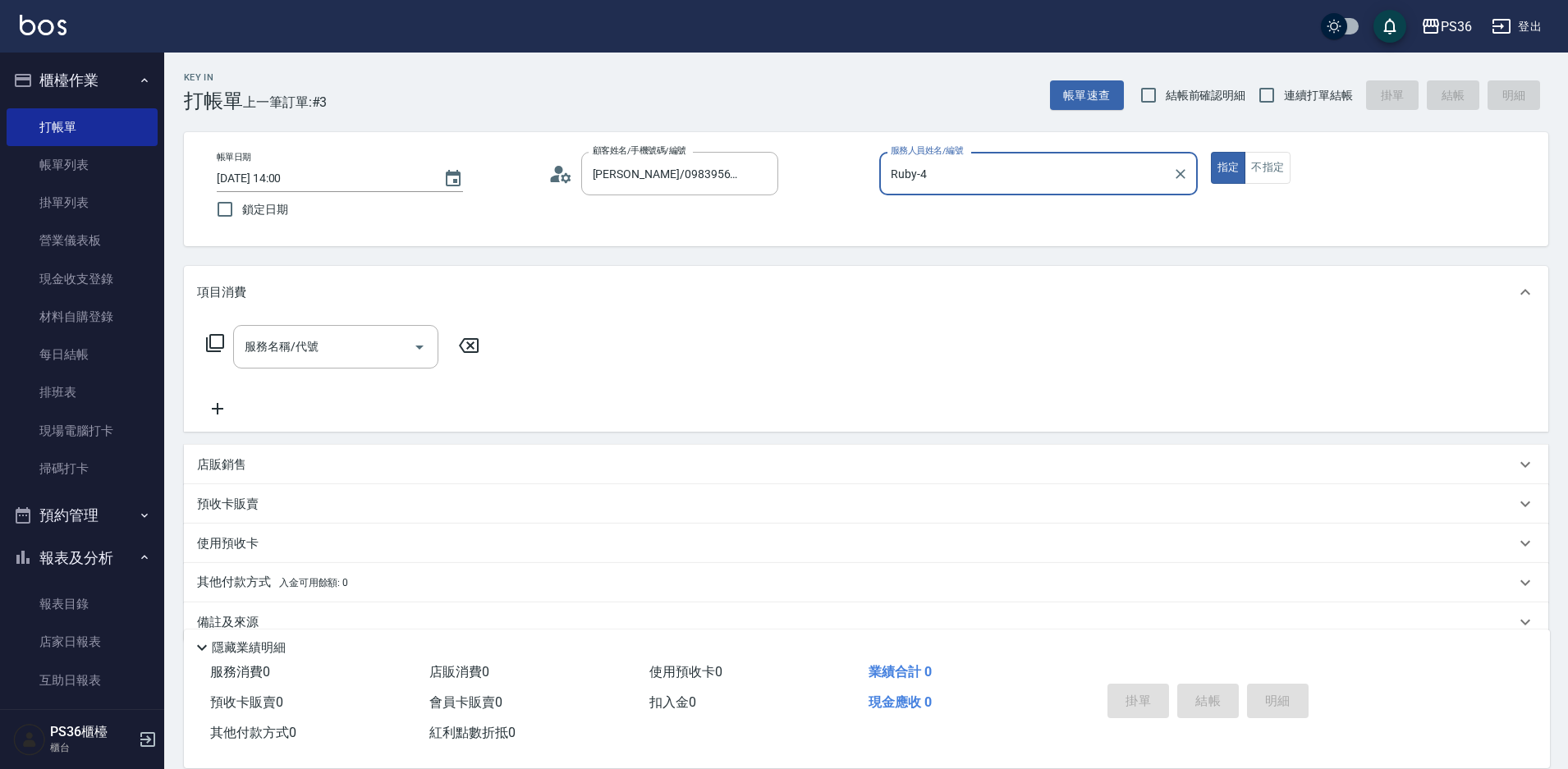
click at [968, 186] on input "Ruby-4" at bounding box center [1026, 173] width 279 height 29
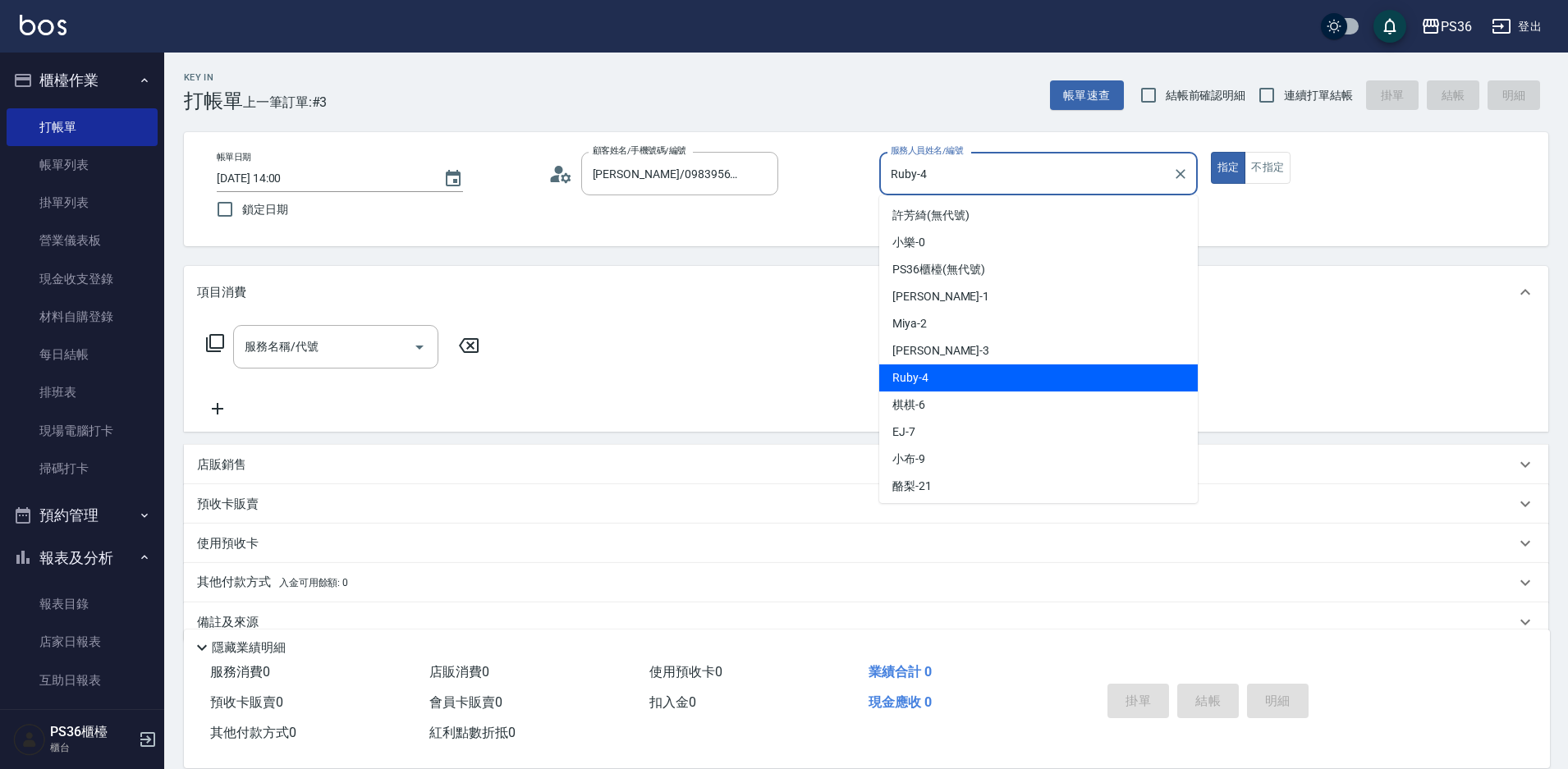
click at [968, 186] on input "Ruby-4" at bounding box center [1026, 173] width 279 height 29
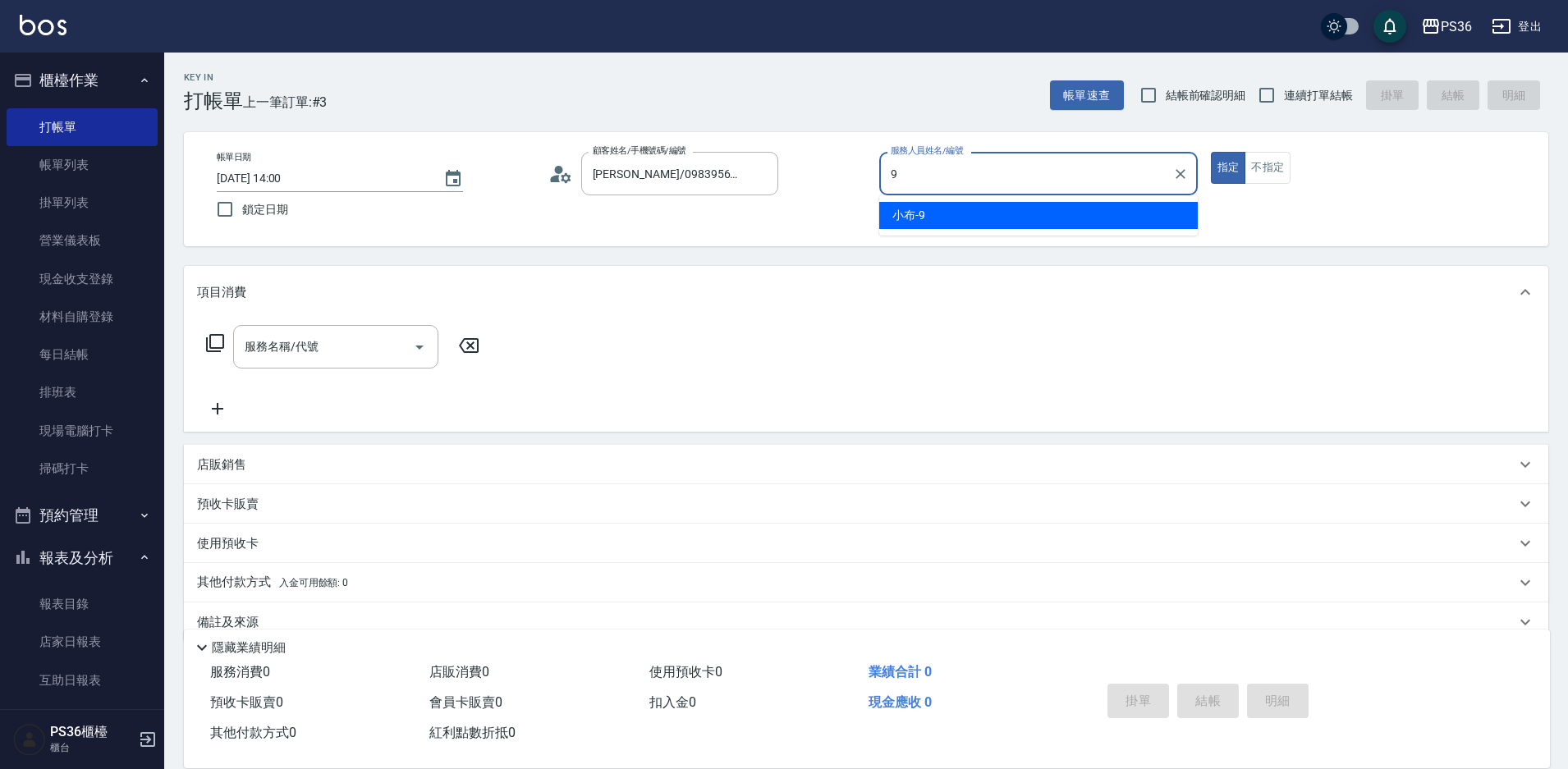
type input "小布-9"
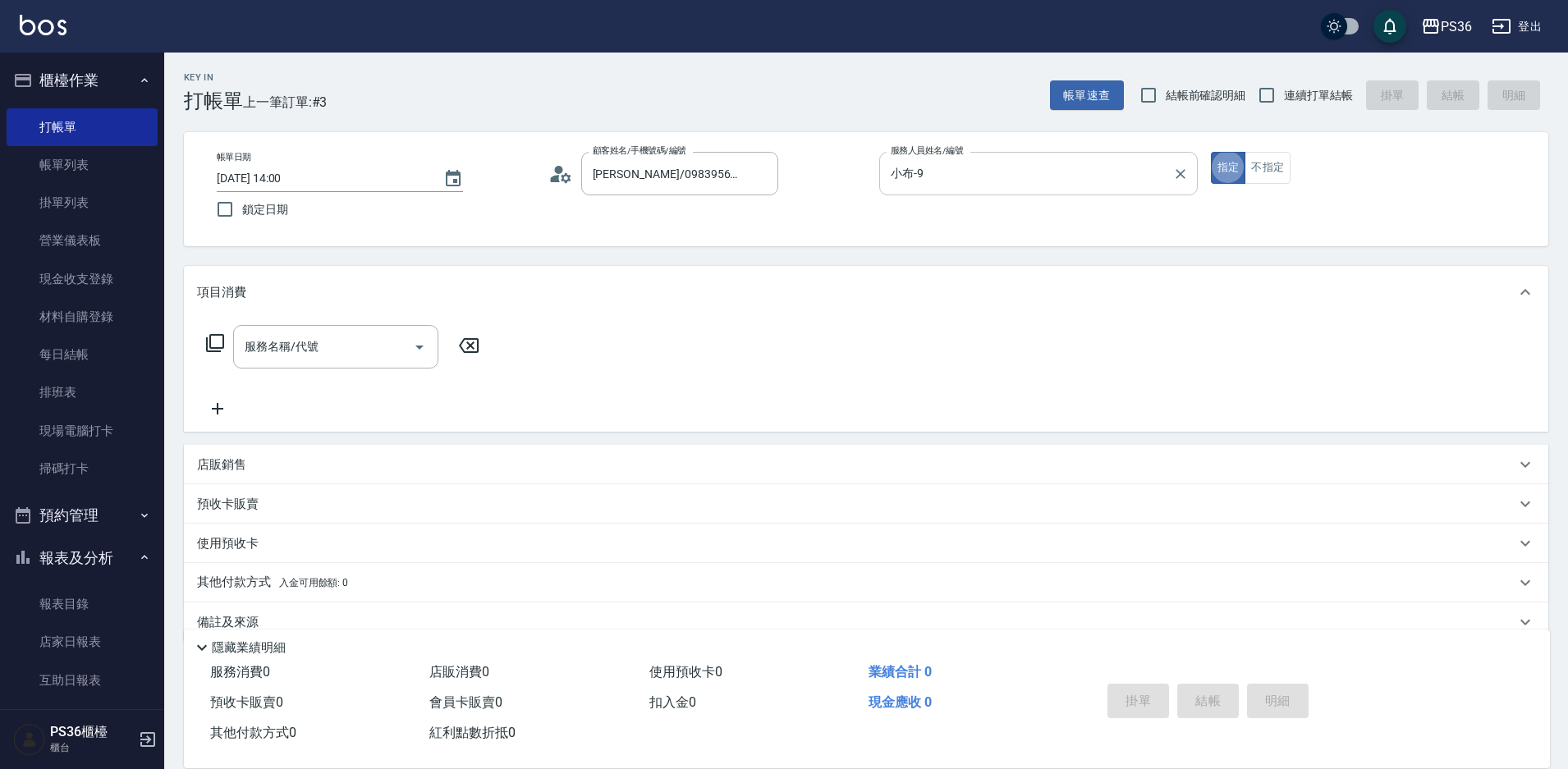
type button "true"
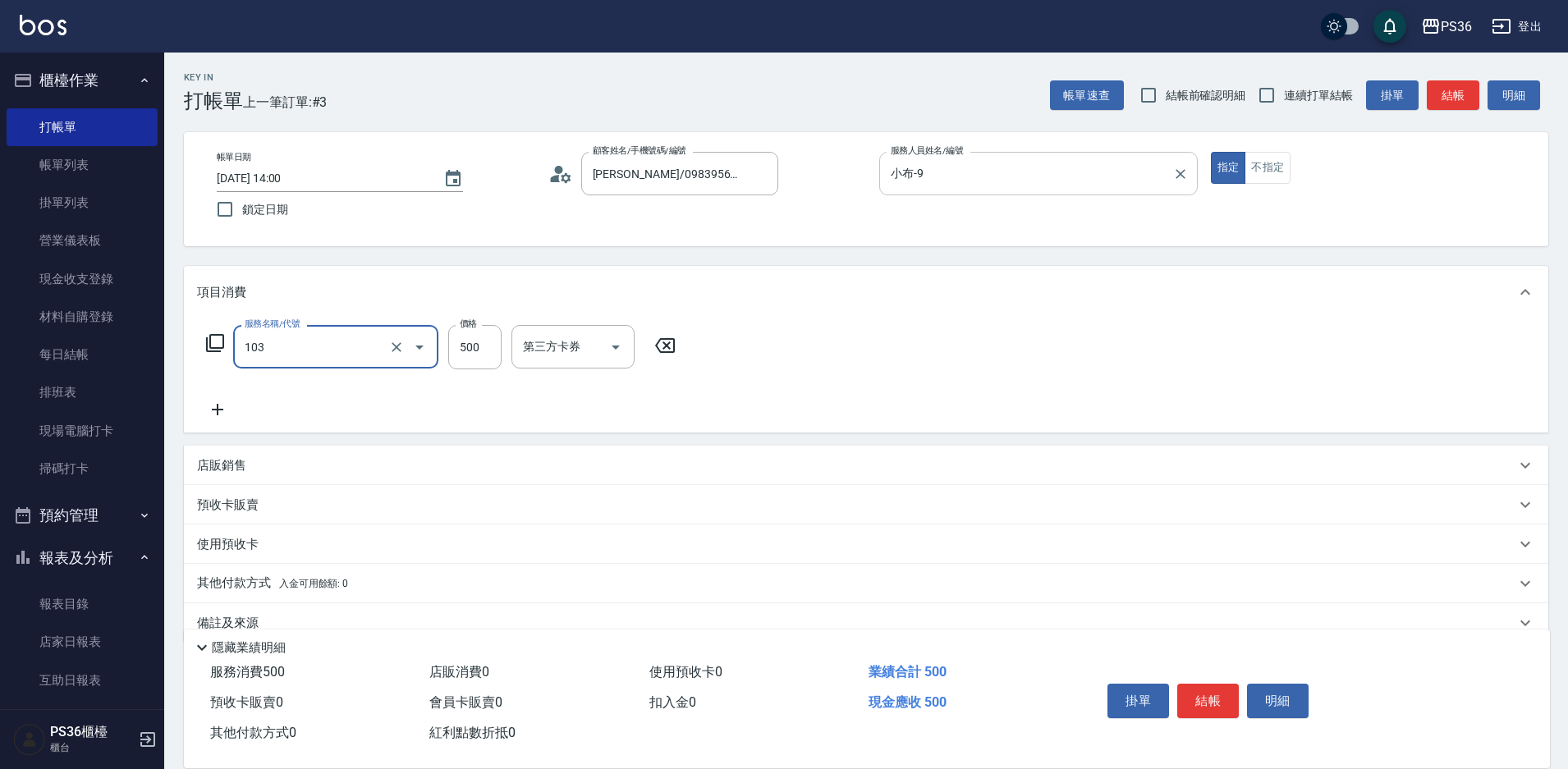
type input "B級洗剪(103)"
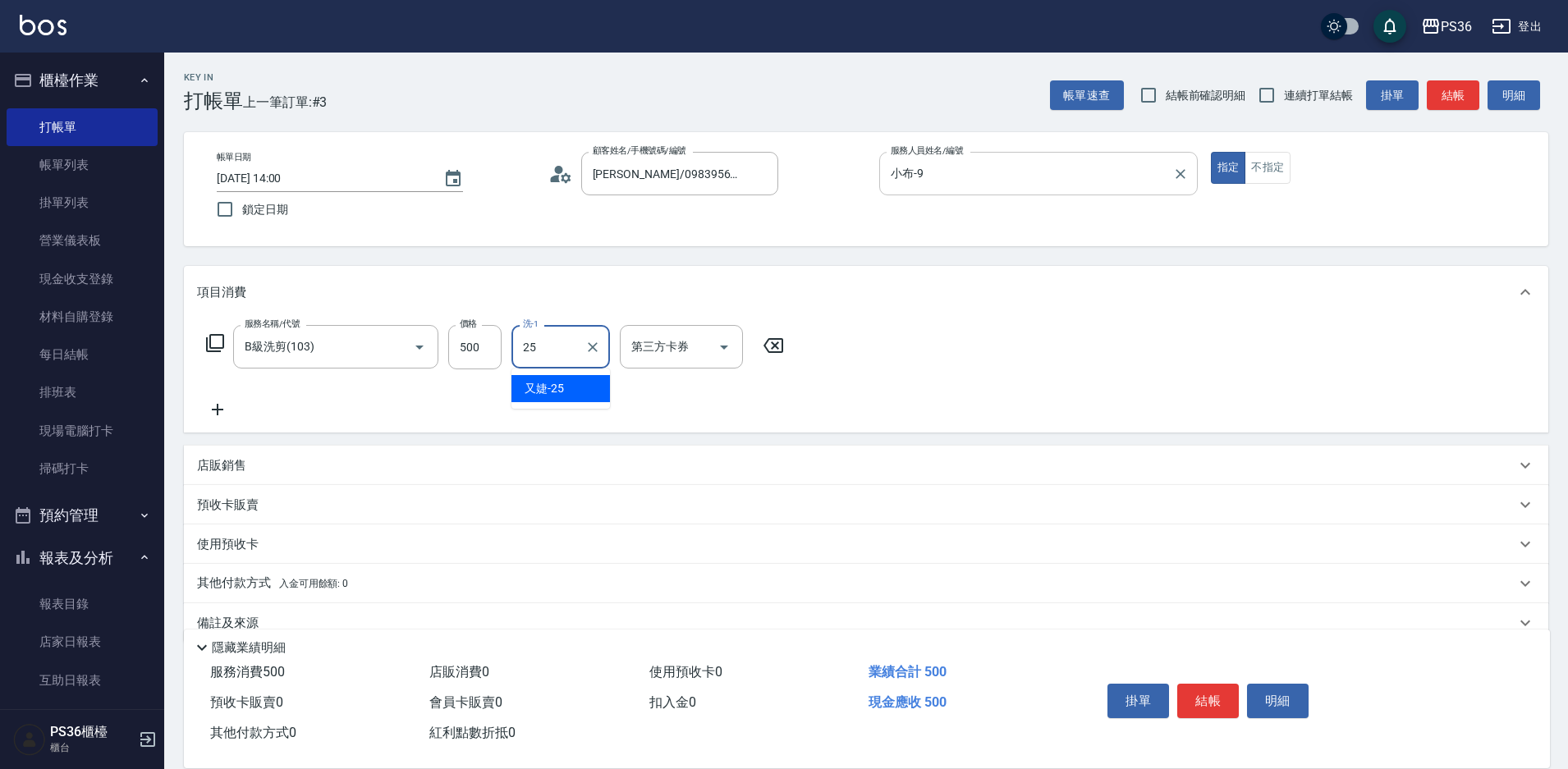
type input "又婕-25"
click at [1202, 695] on button "結帳" at bounding box center [1208, 701] width 61 height 35
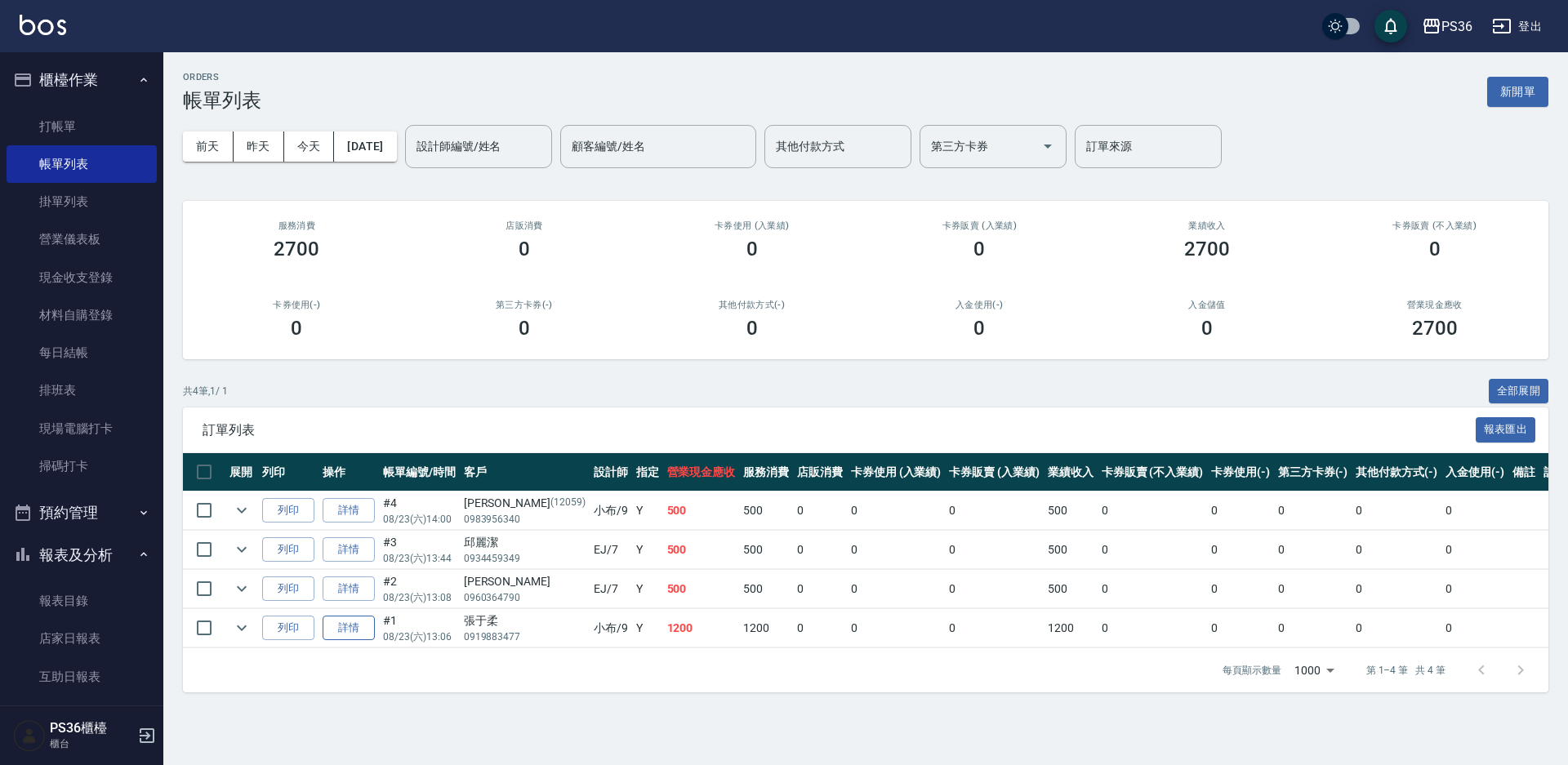
click at [357, 629] on link "詳情" at bounding box center [348, 628] width 52 height 26
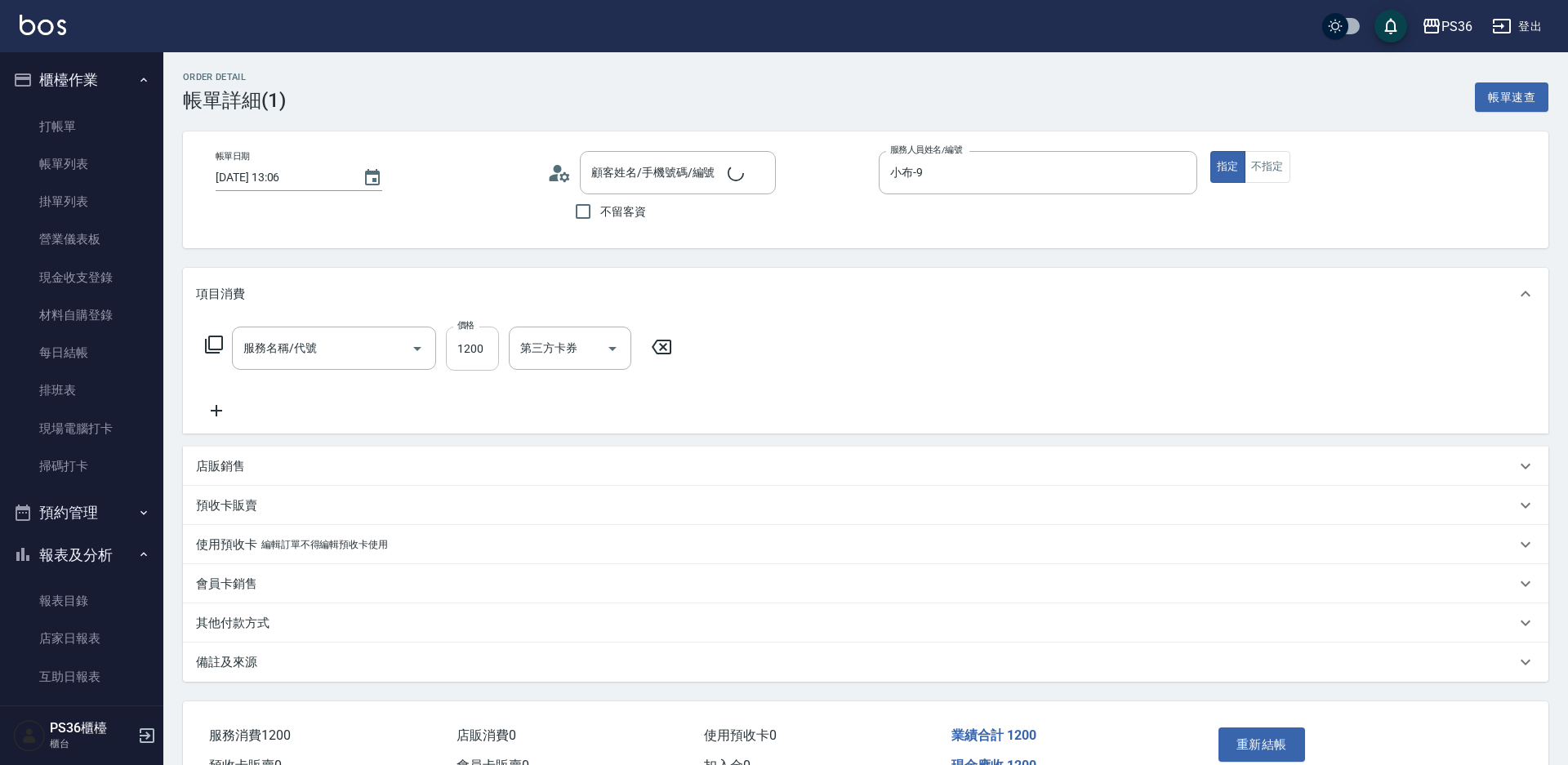
type input "[DATE] 13:06"
type input "小布-9"
type input "[PERSON_NAME]/0919883477/"
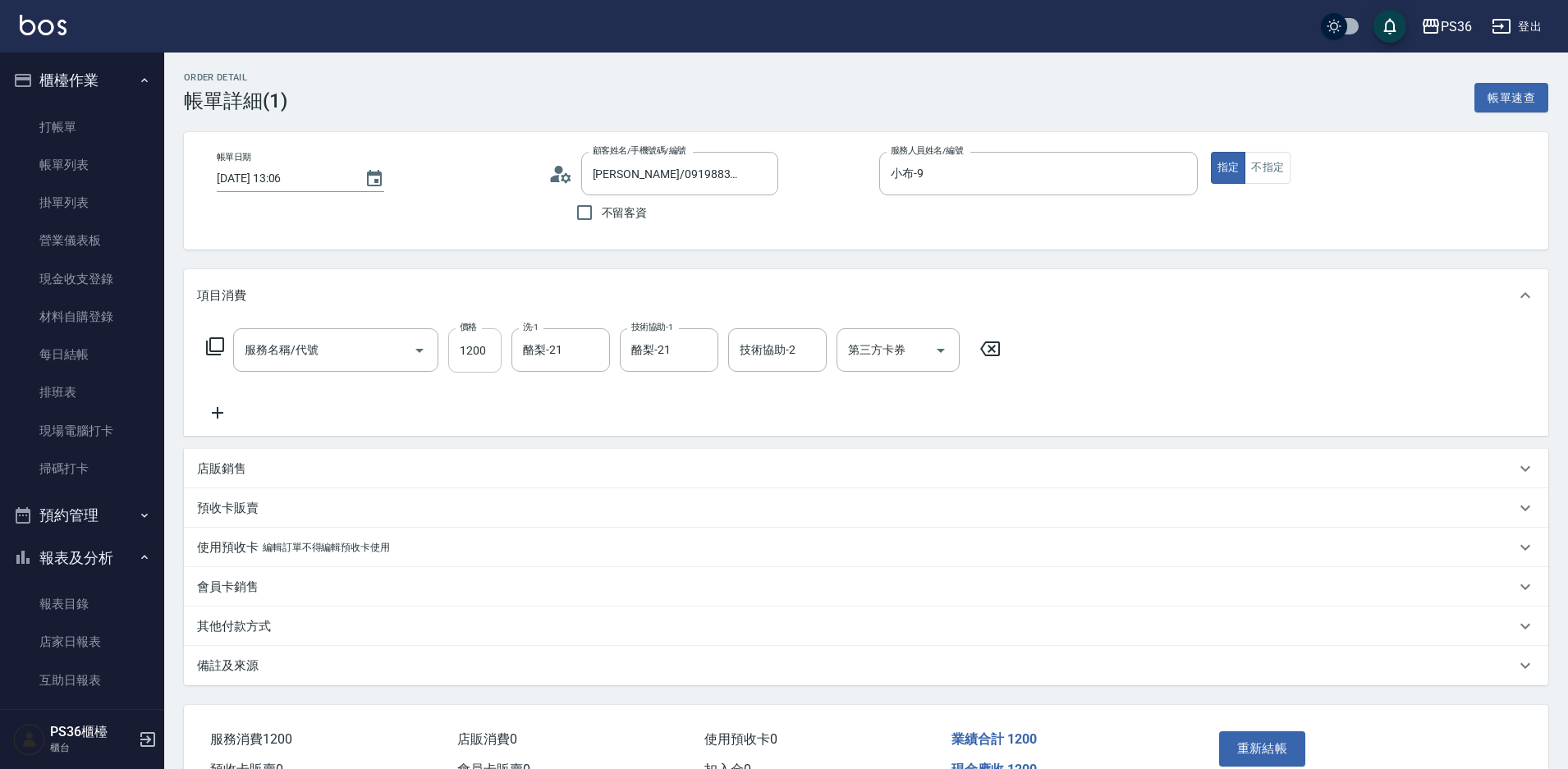
click at [463, 355] on input "1200" at bounding box center [475, 350] width 53 height 44
type input "蘆薈療程1200(502)"
type input "1300"
click at [1249, 761] on button "重新結帳" at bounding box center [1263, 748] width 87 height 35
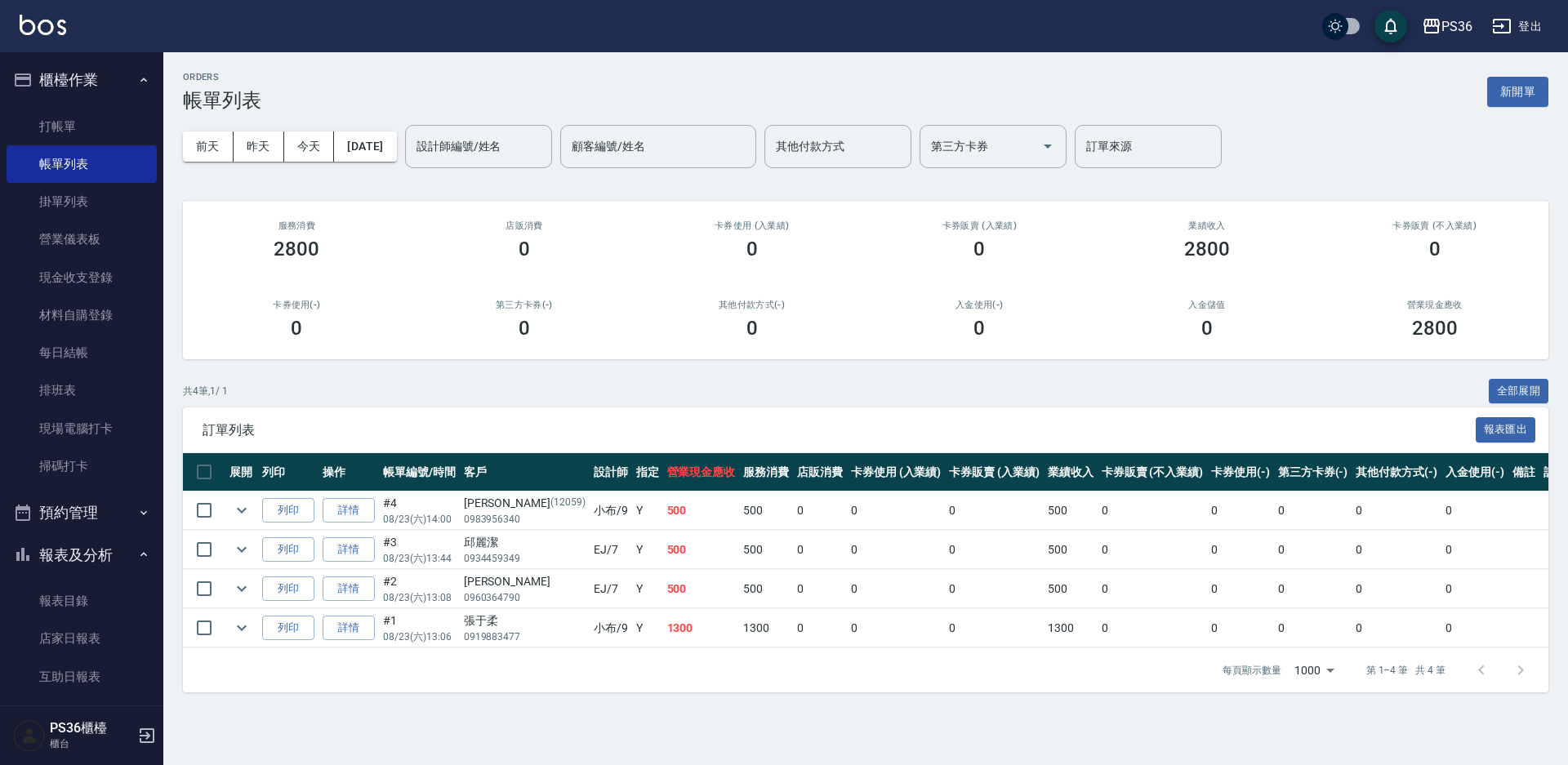
scroll to position [486, 0]
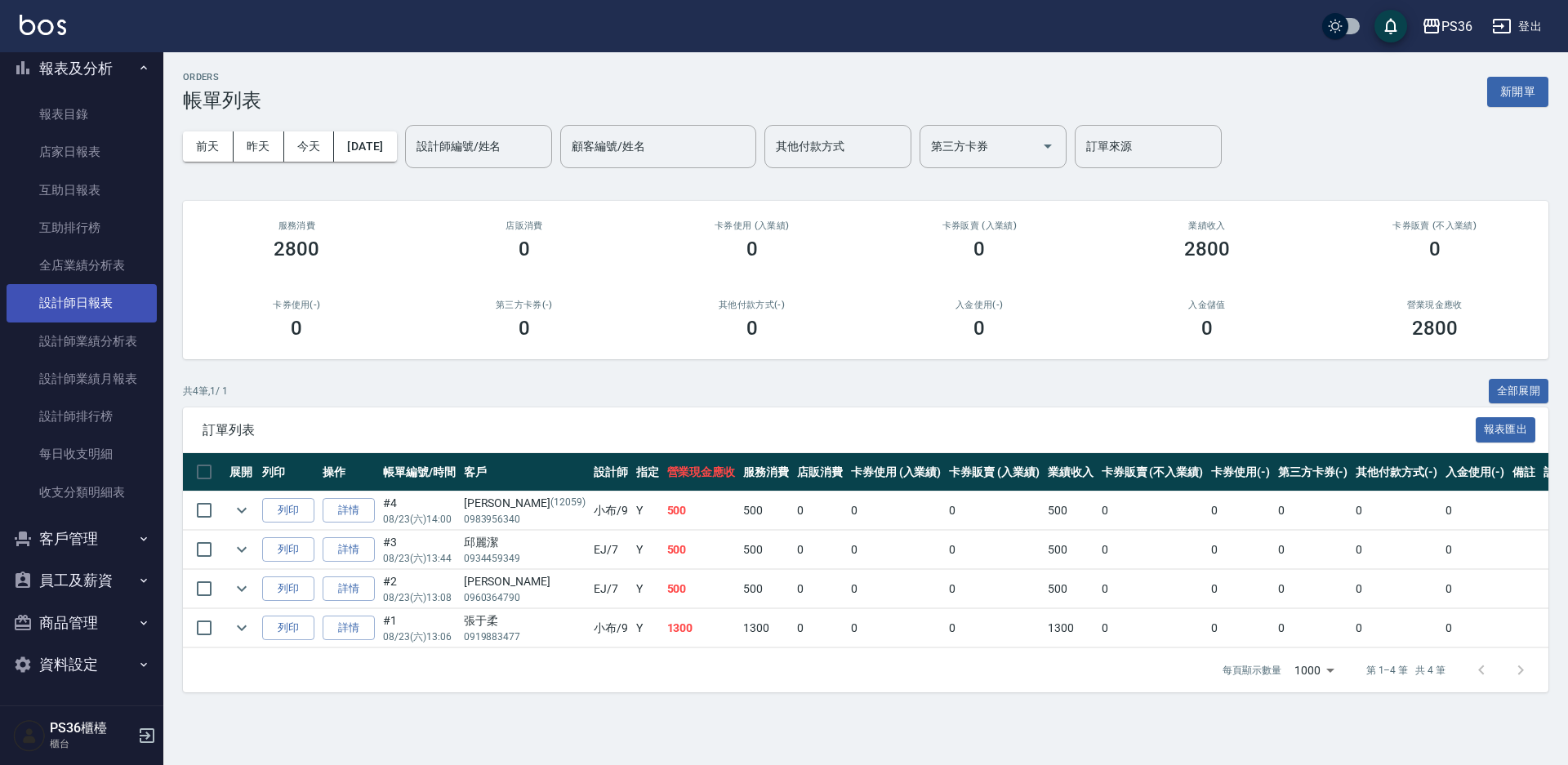
click at [92, 292] on link "設計師日報表" at bounding box center [82, 303] width 150 height 38
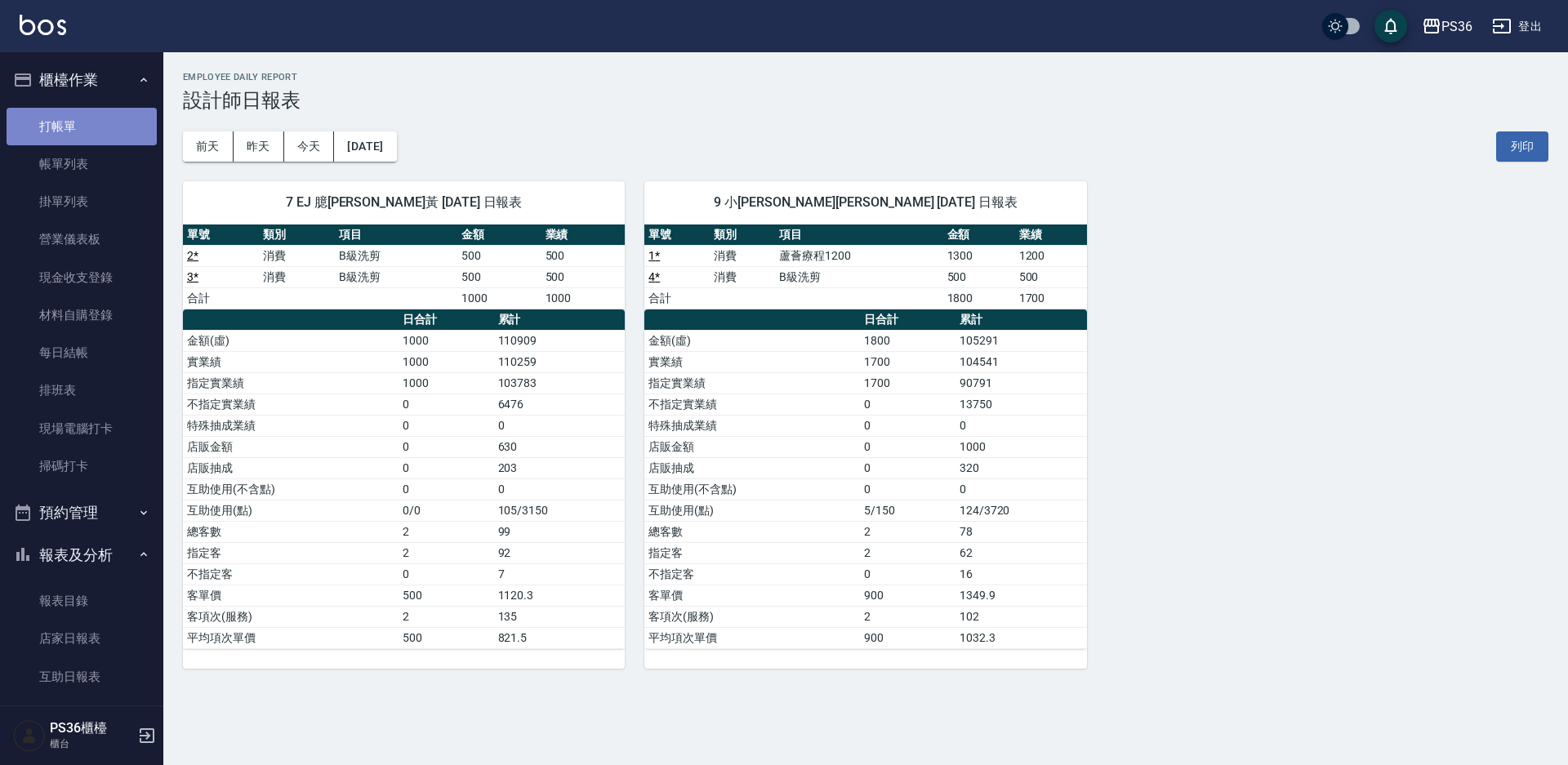
click at [116, 124] on link "打帳單" at bounding box center [82, 127] width 150 height 38
